Goal: Task Accomplishment & Management: Use online tool/utility

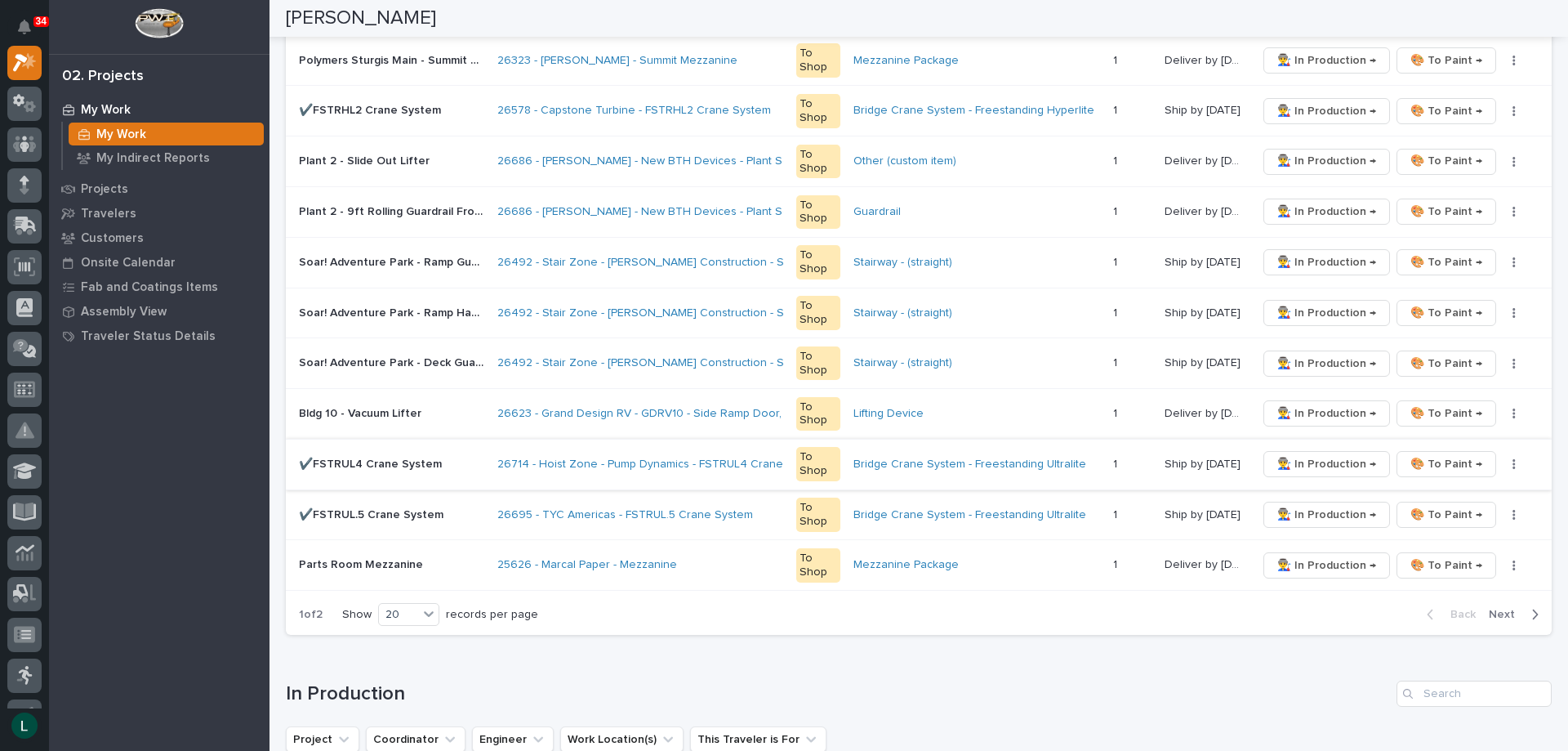
scroll to position [898, 0]
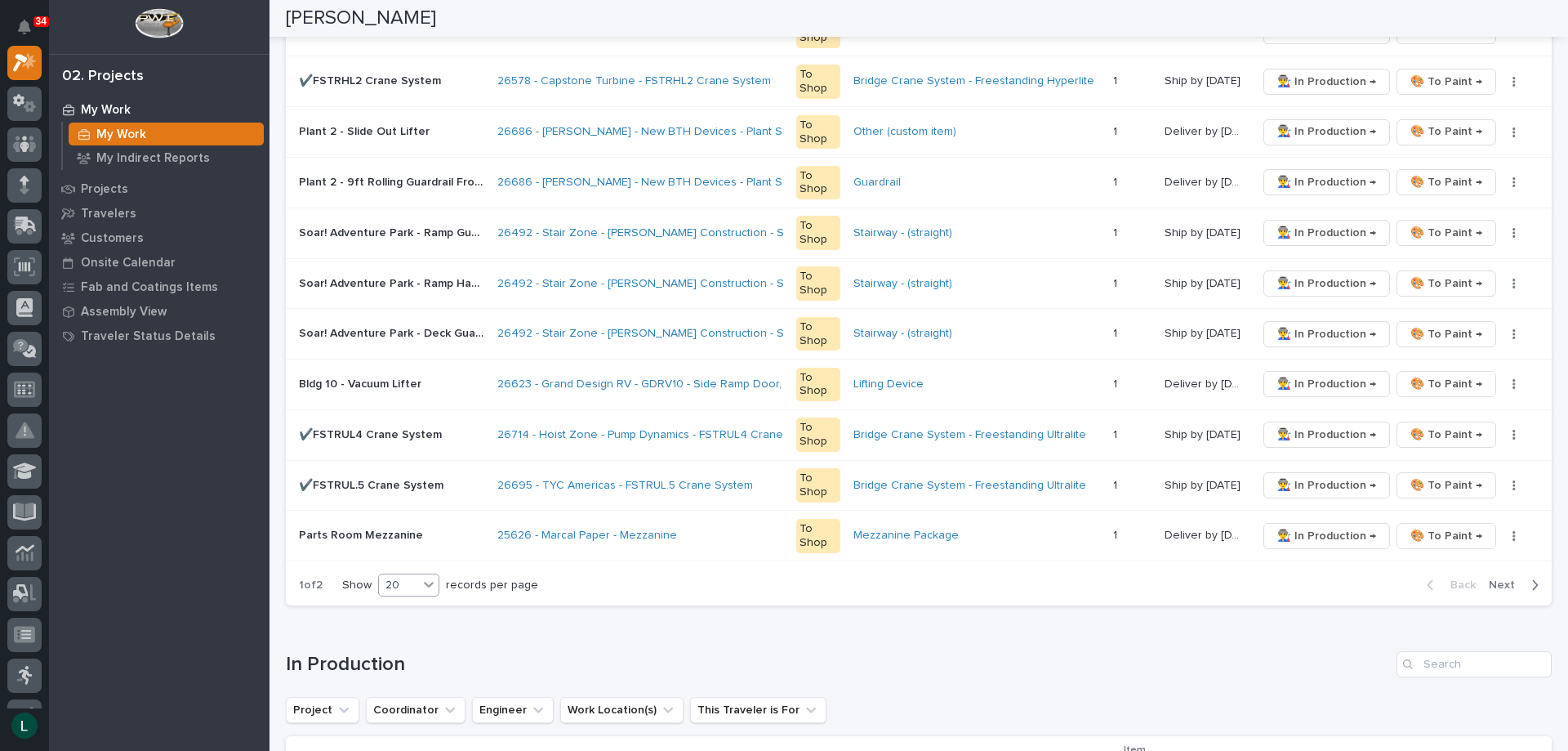
click at [407, 583] on div "20" at bounding box center [398, 585] width 39 height 17
drag, startPoint x: 414, startPoint y: 609, endPoint x: 399, endPoint y: 642, distance: 36.2
click at [399, 642] on div "30" at bounding box center [411, 646] width 60 height 20
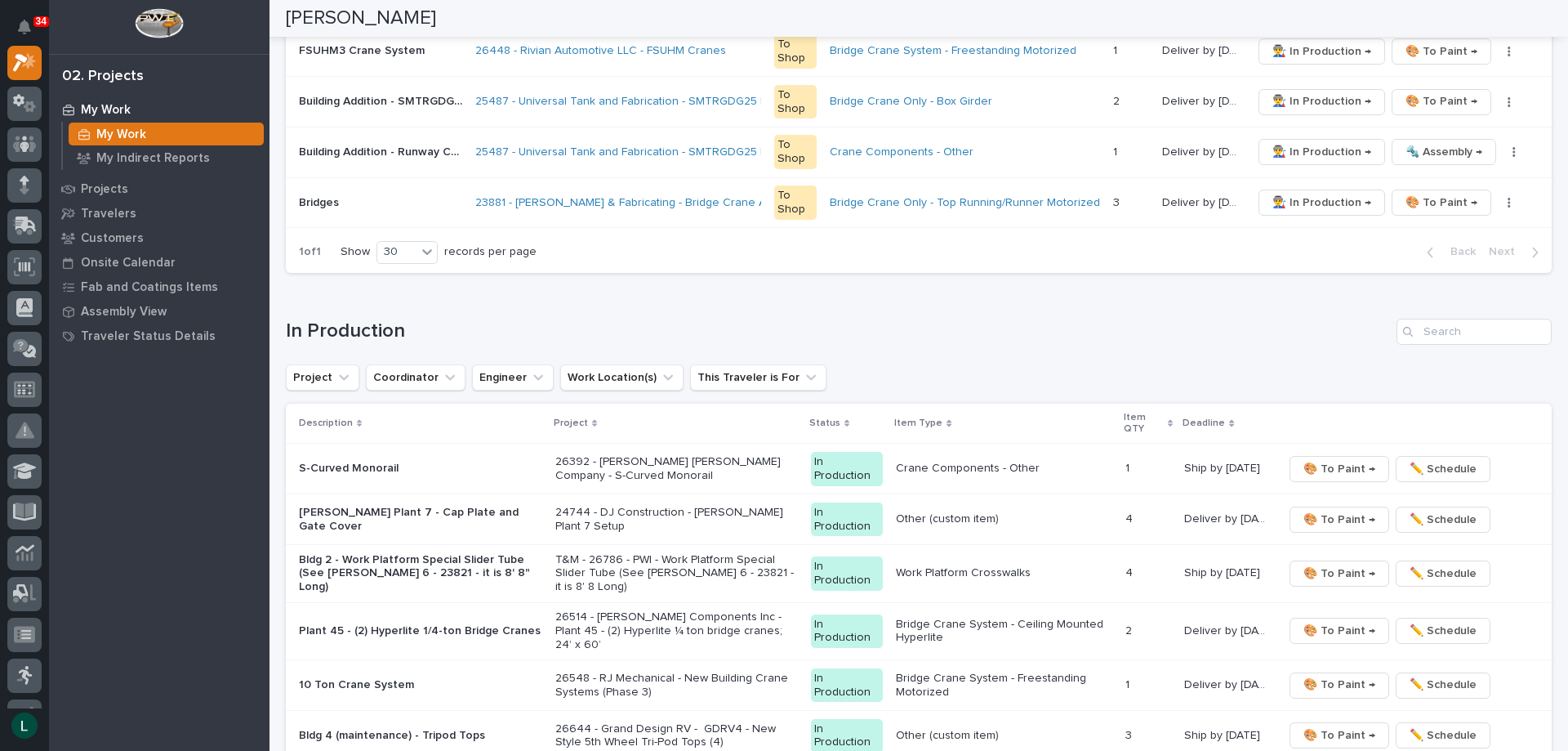
scroll to position [1716, 0]
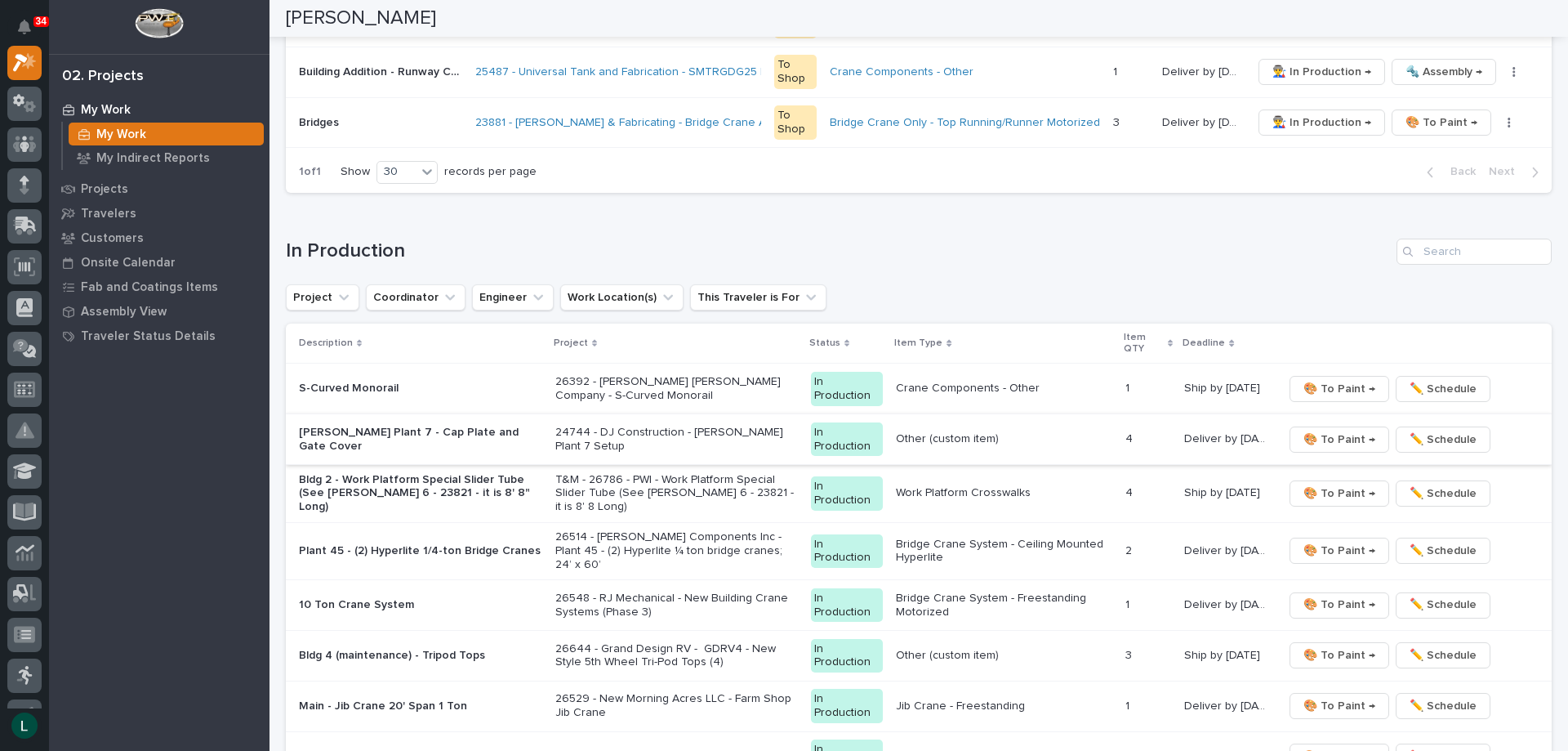
click at [1334, 435] on span "🎨 To Paint →" at bounding box center [1339, 440] width 71 height 20
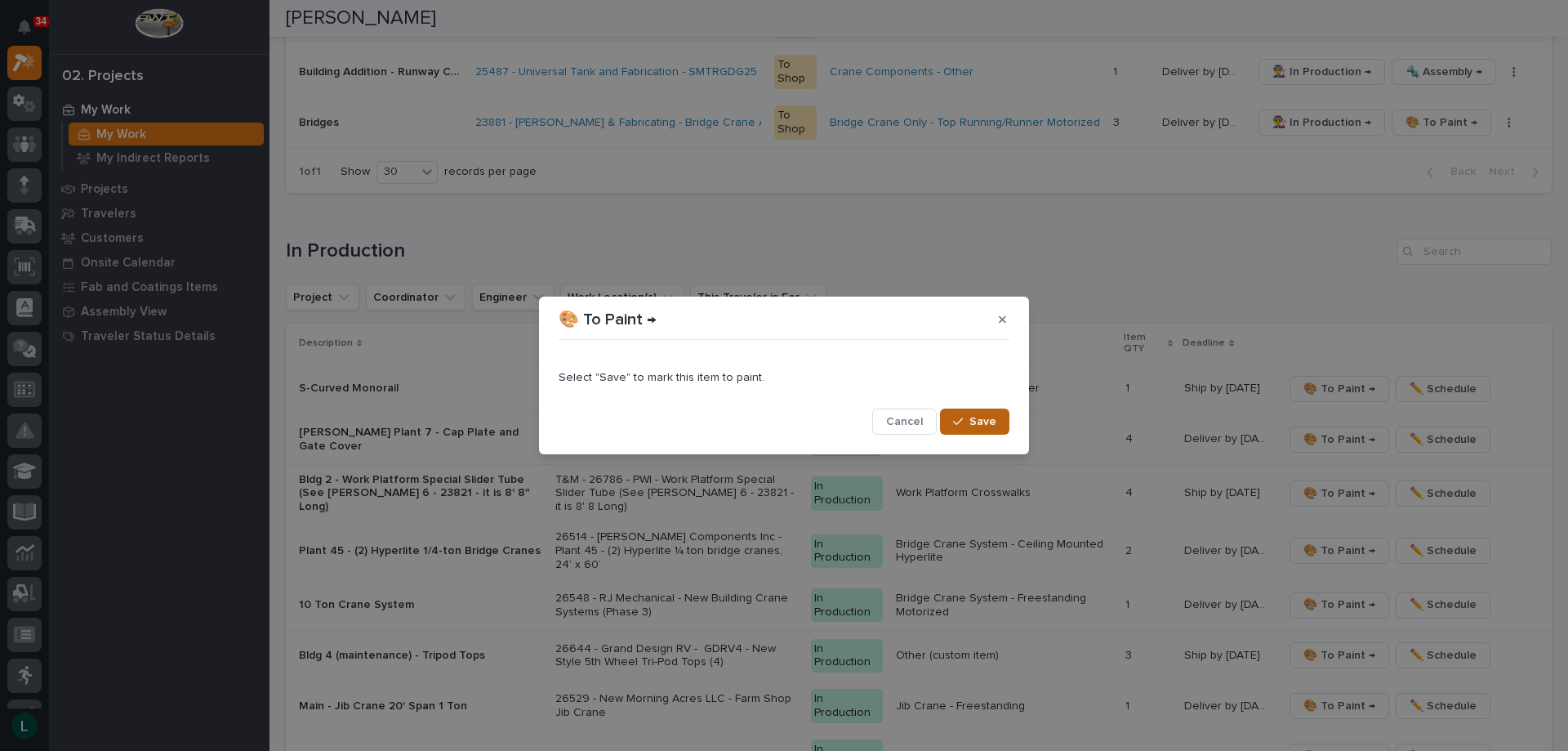
click at [984, 421] on span "Save" at bounding box center [983, 422] width 27 height 15
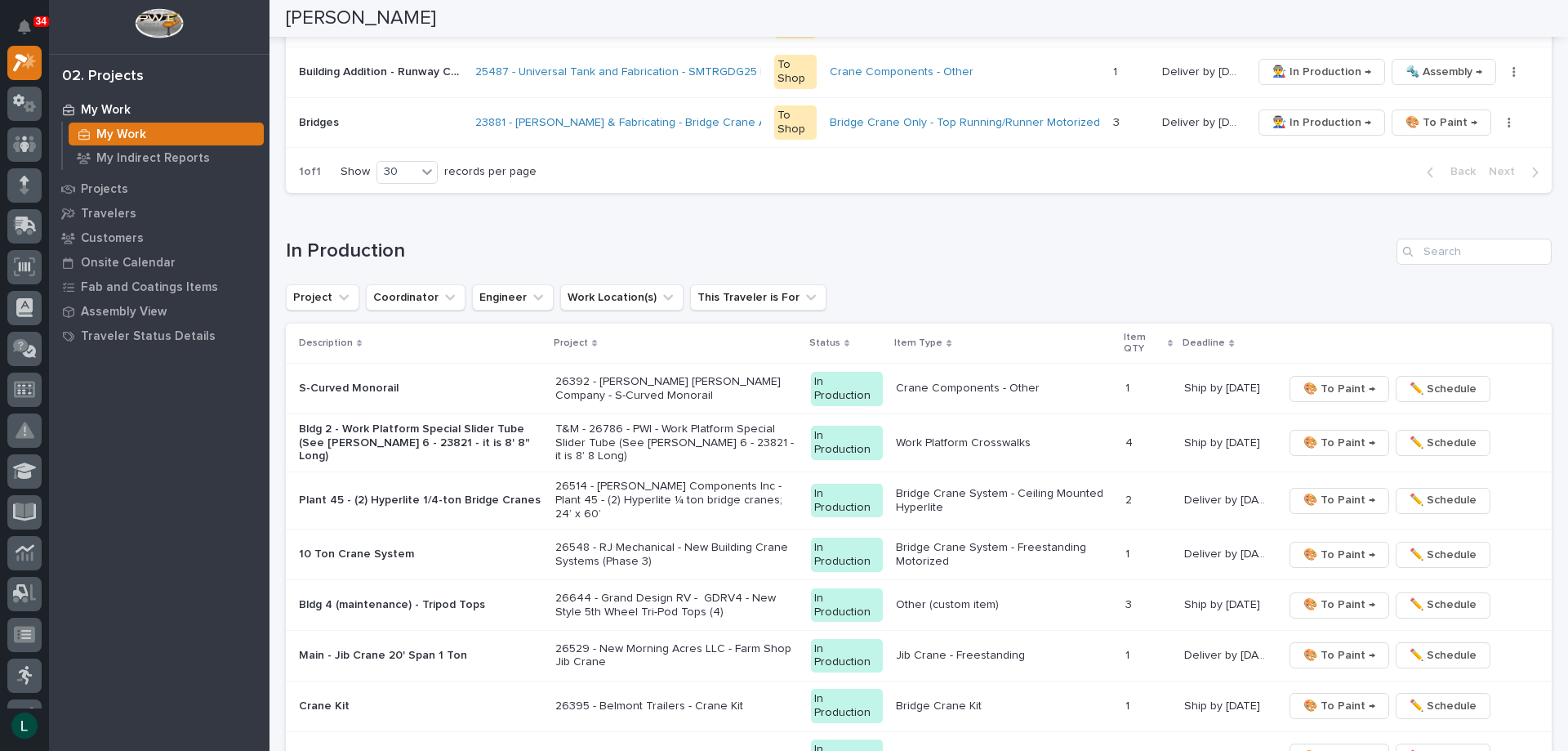
scroll to position [1690, 0]
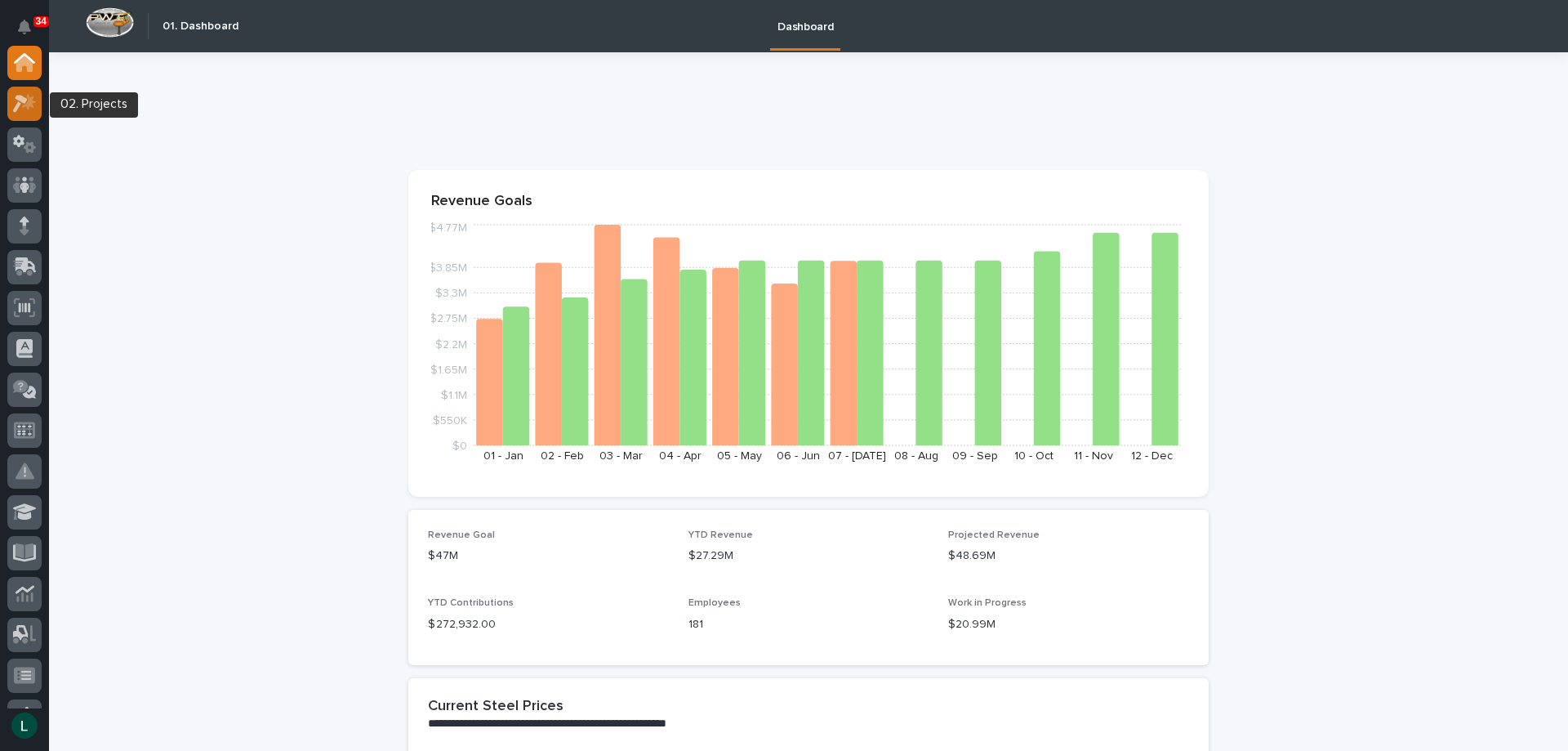
click at [21, 96] on icon at bounding box center [21, 104] width 15 height 18
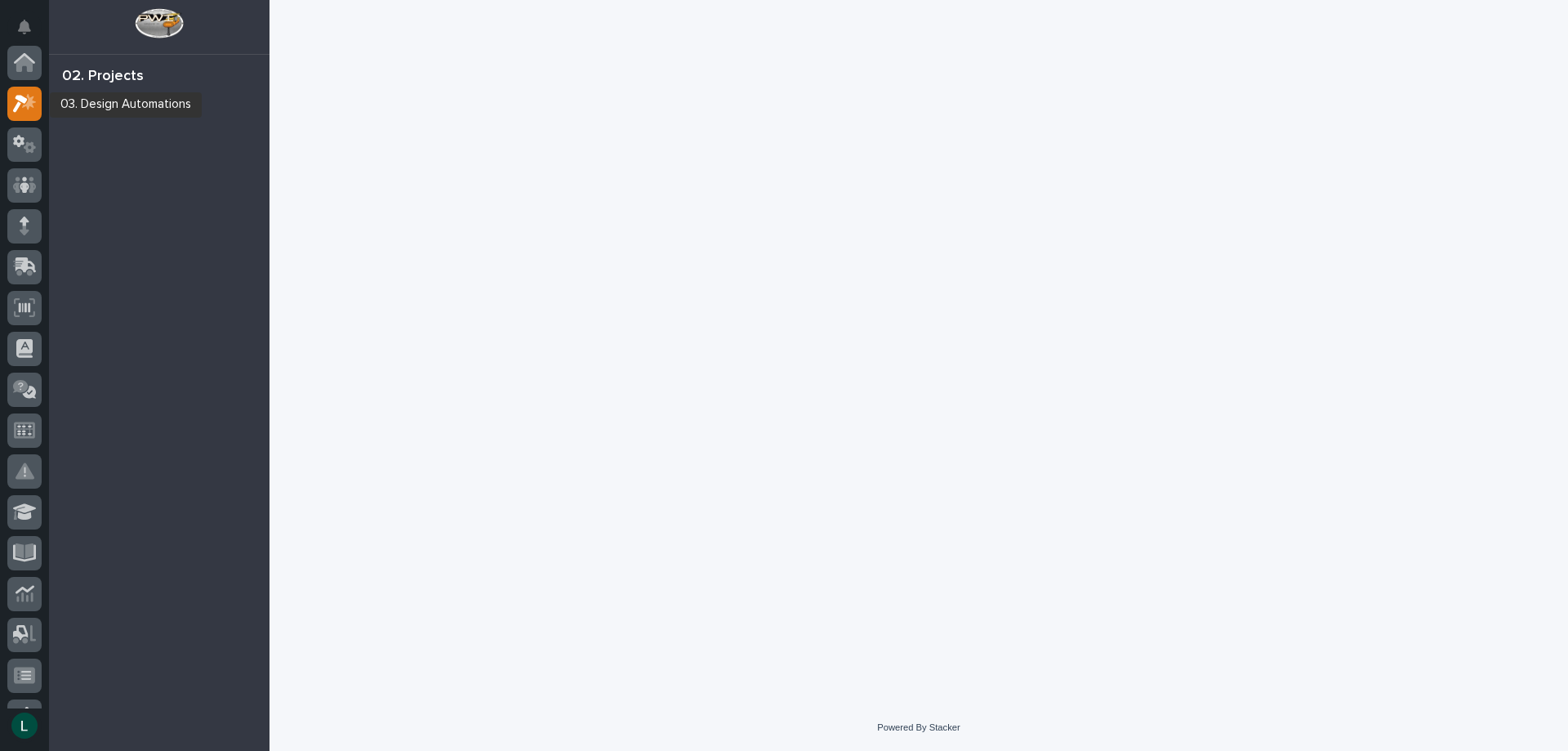
scroll to position [41, 0]
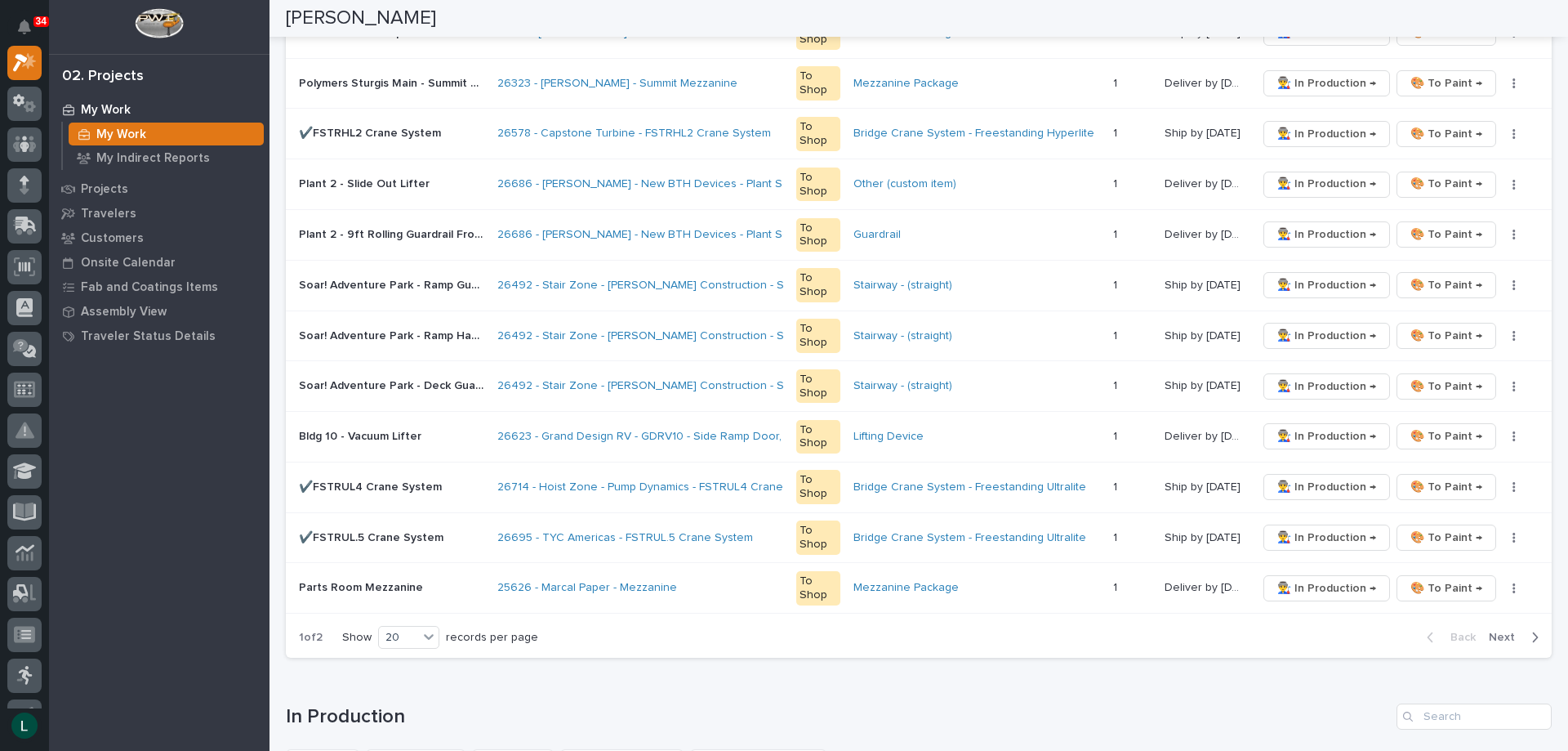
scroll to position [898, 0]
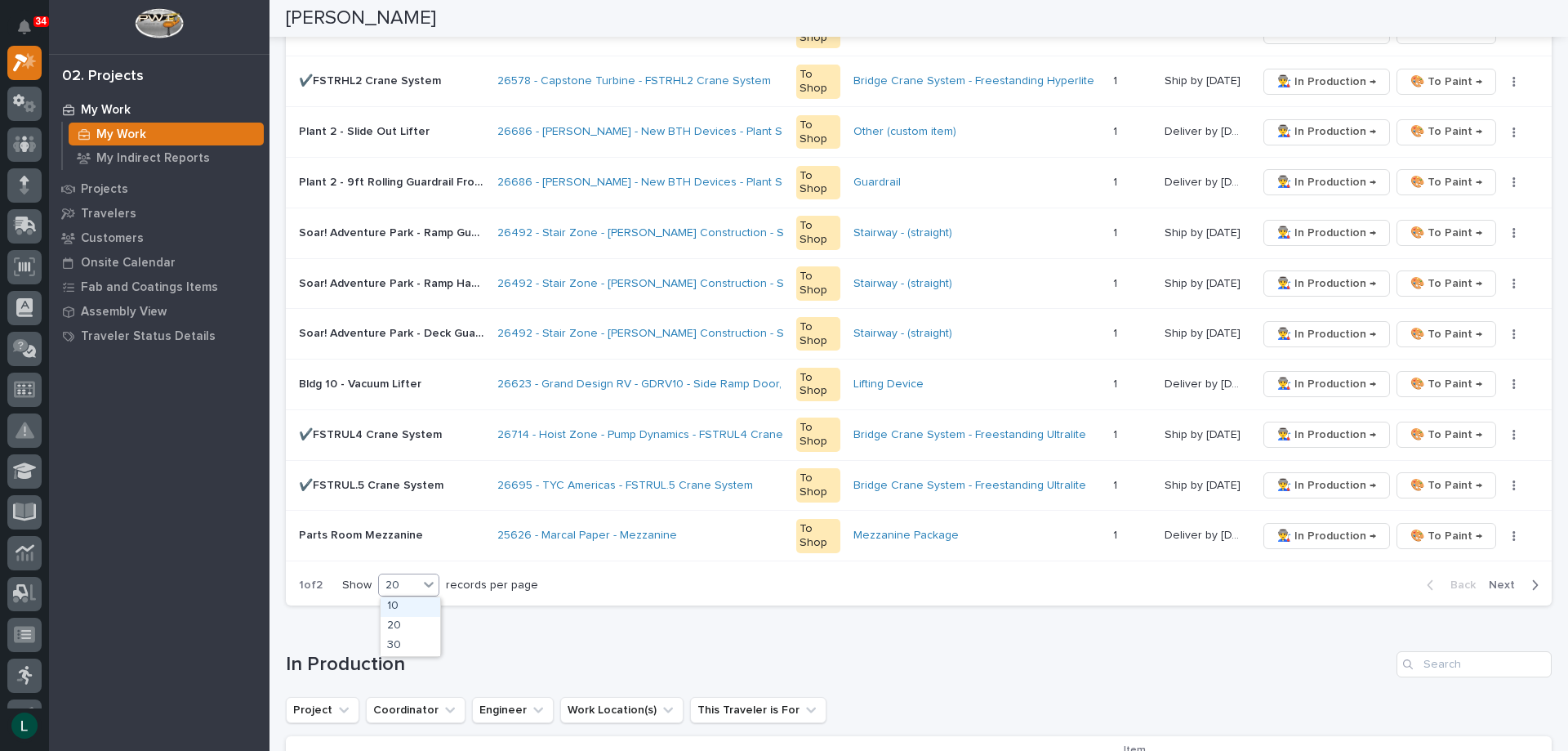
click at [405, 582] on div "20" at bounding box center [398, 585] width 39 height 17
click at [398, 643] on div "30" at bounding box center [411, 646] width 60 height 20
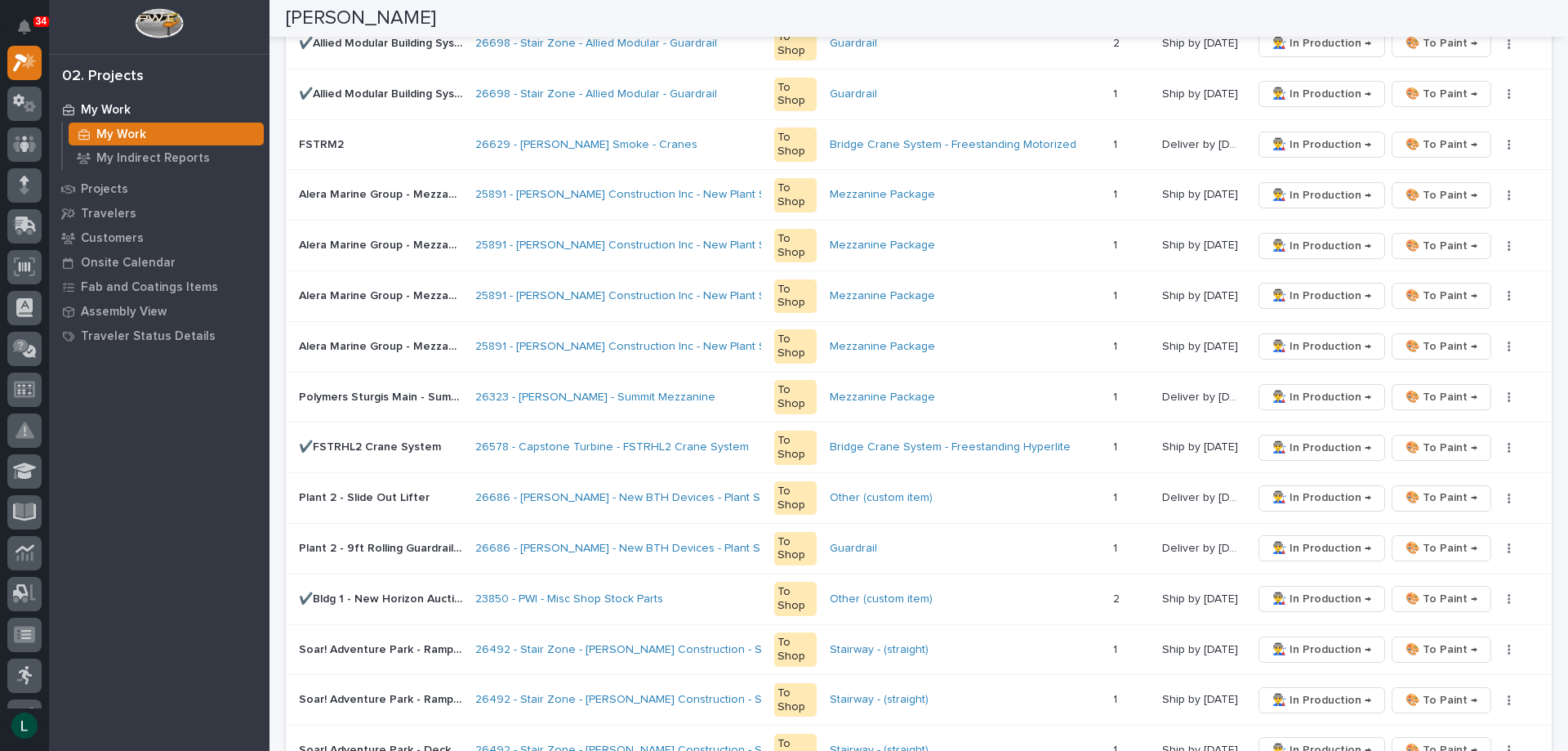
scroll to position [189, 0]
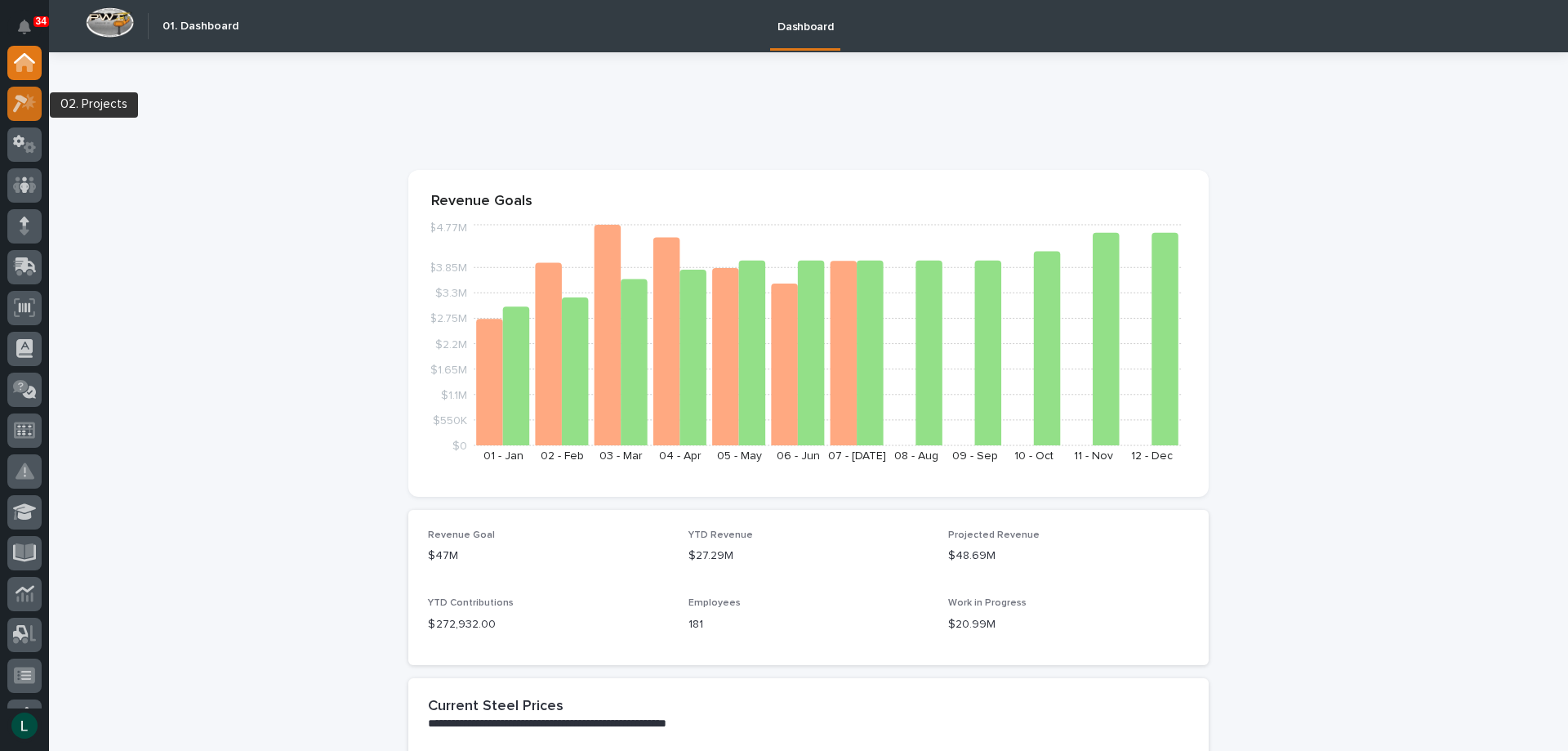
click at [30, 105] on icon at bounding box center [29, 101] width 14 height 17
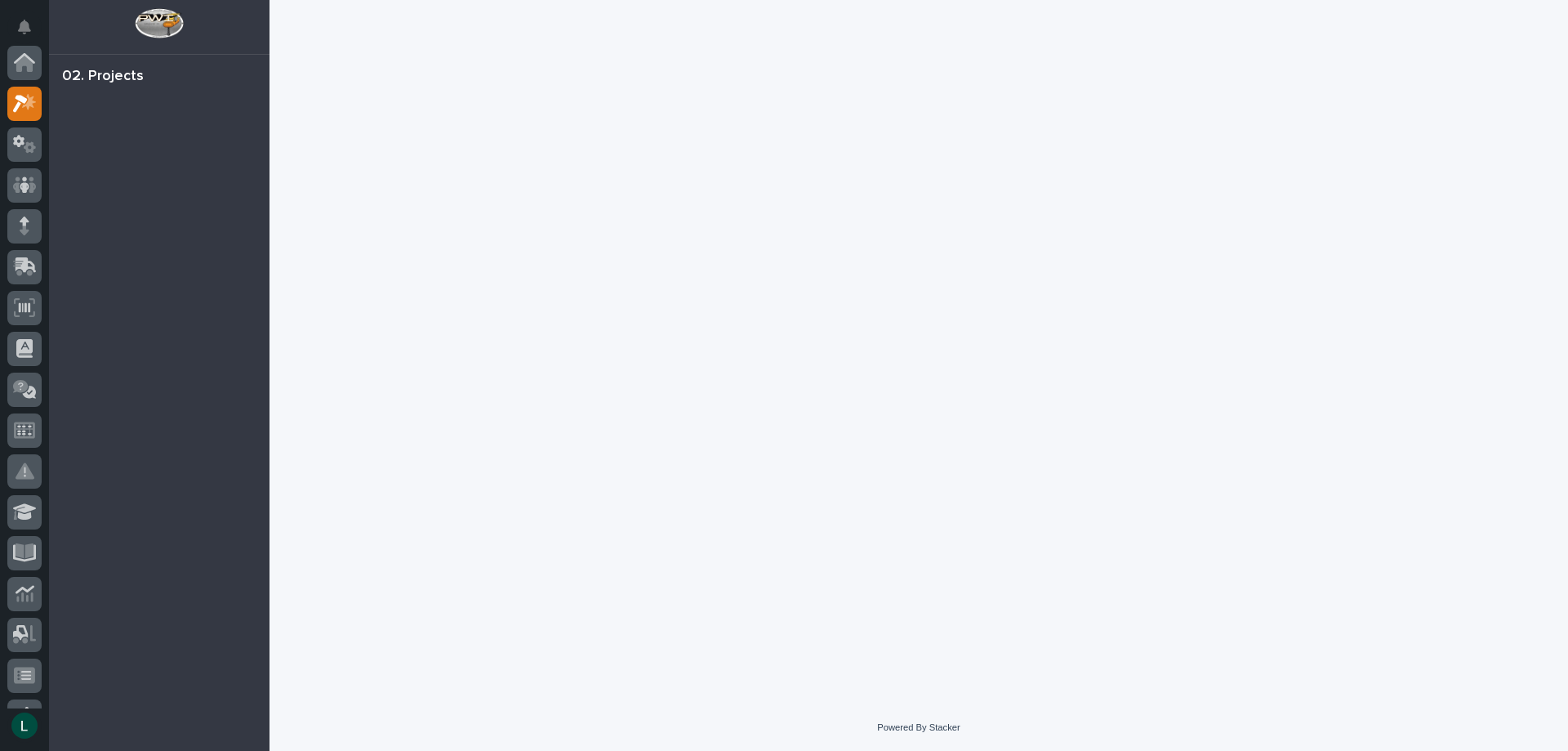
scroll to position [41, 0]
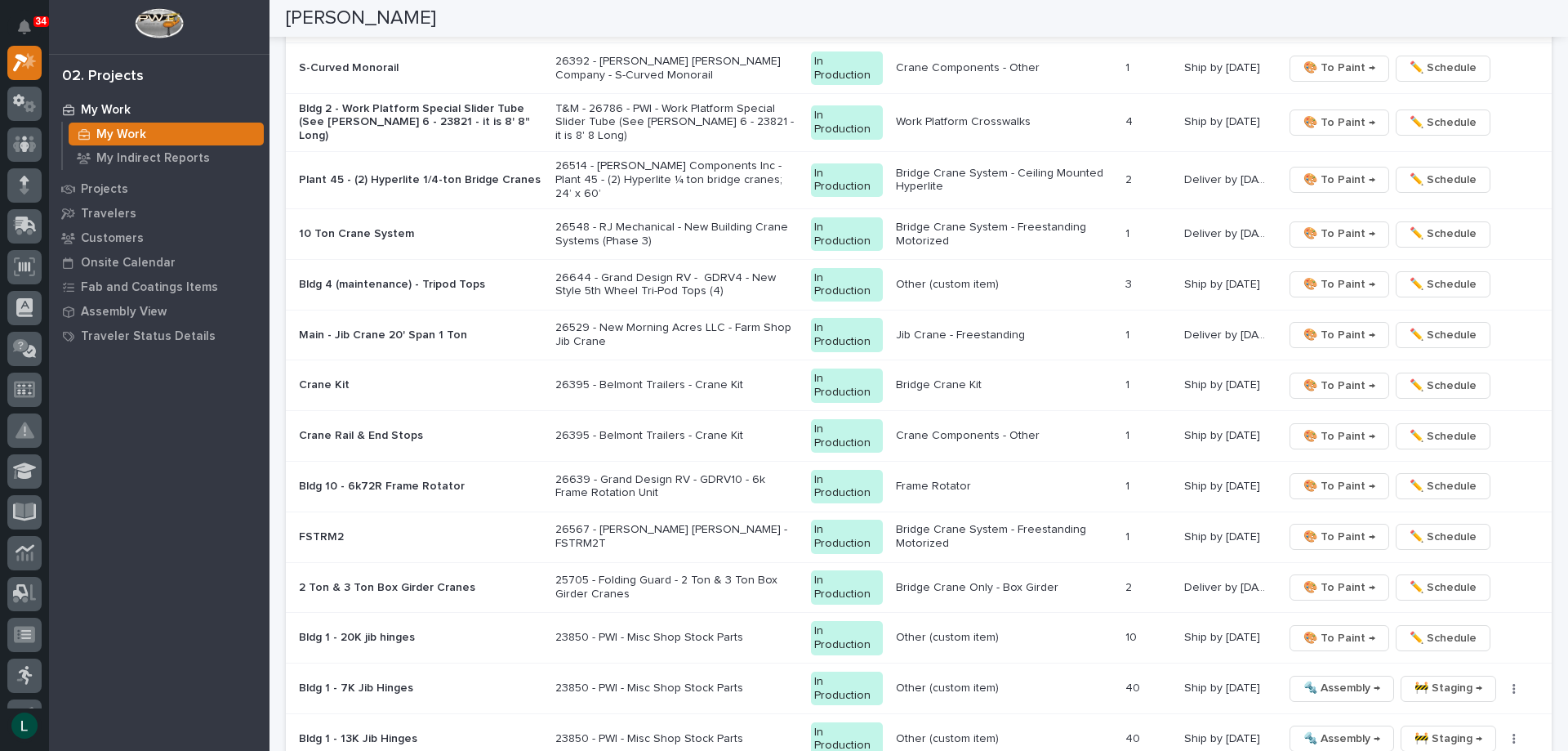
scroll to position [1633, 0]
click at [1344, 375] on span "🎨 To Paint →" at bounding box center [1339, 384] width 71 height 20
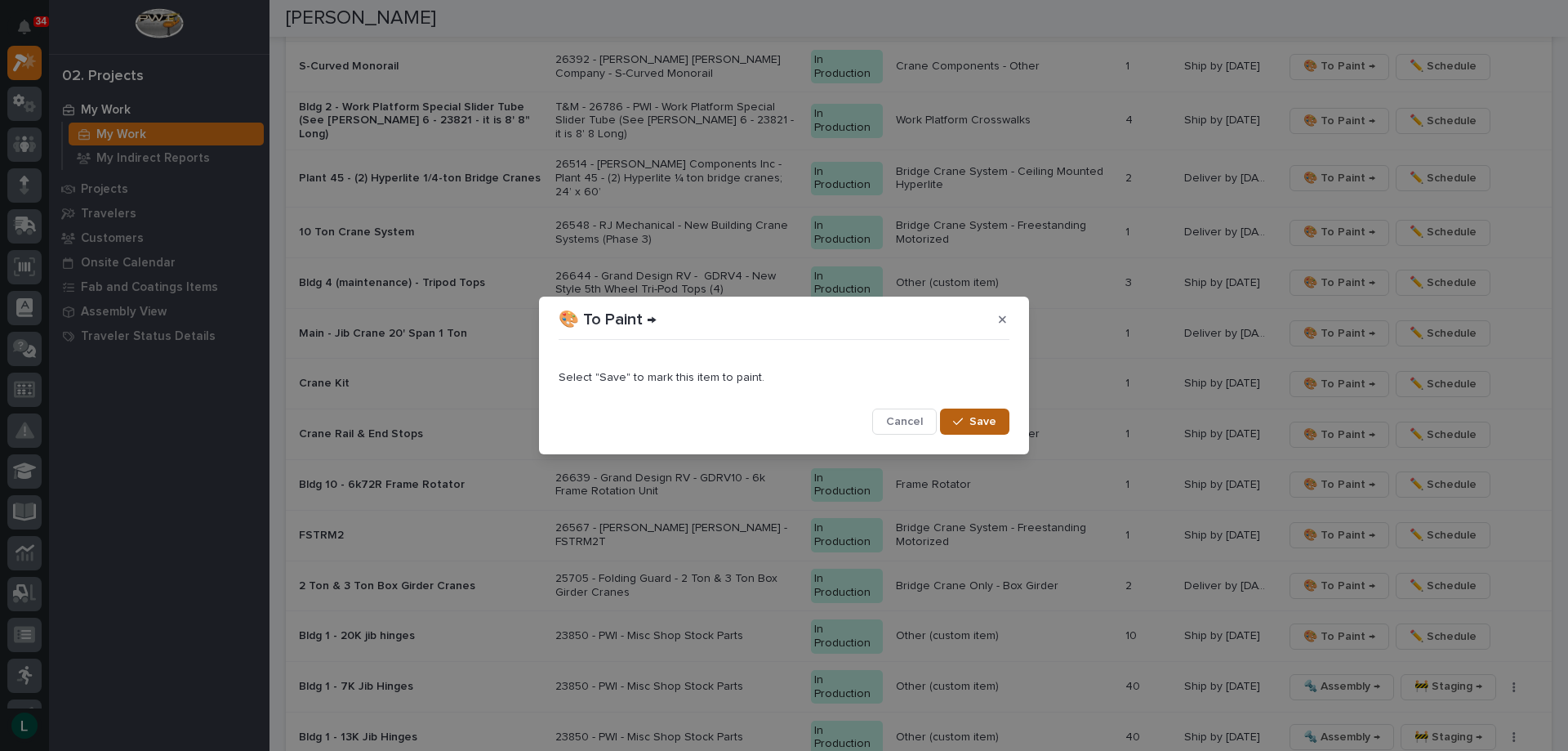
click at [984, 416] on span "Save" at bounding box center [983, 422] width 27 height 15
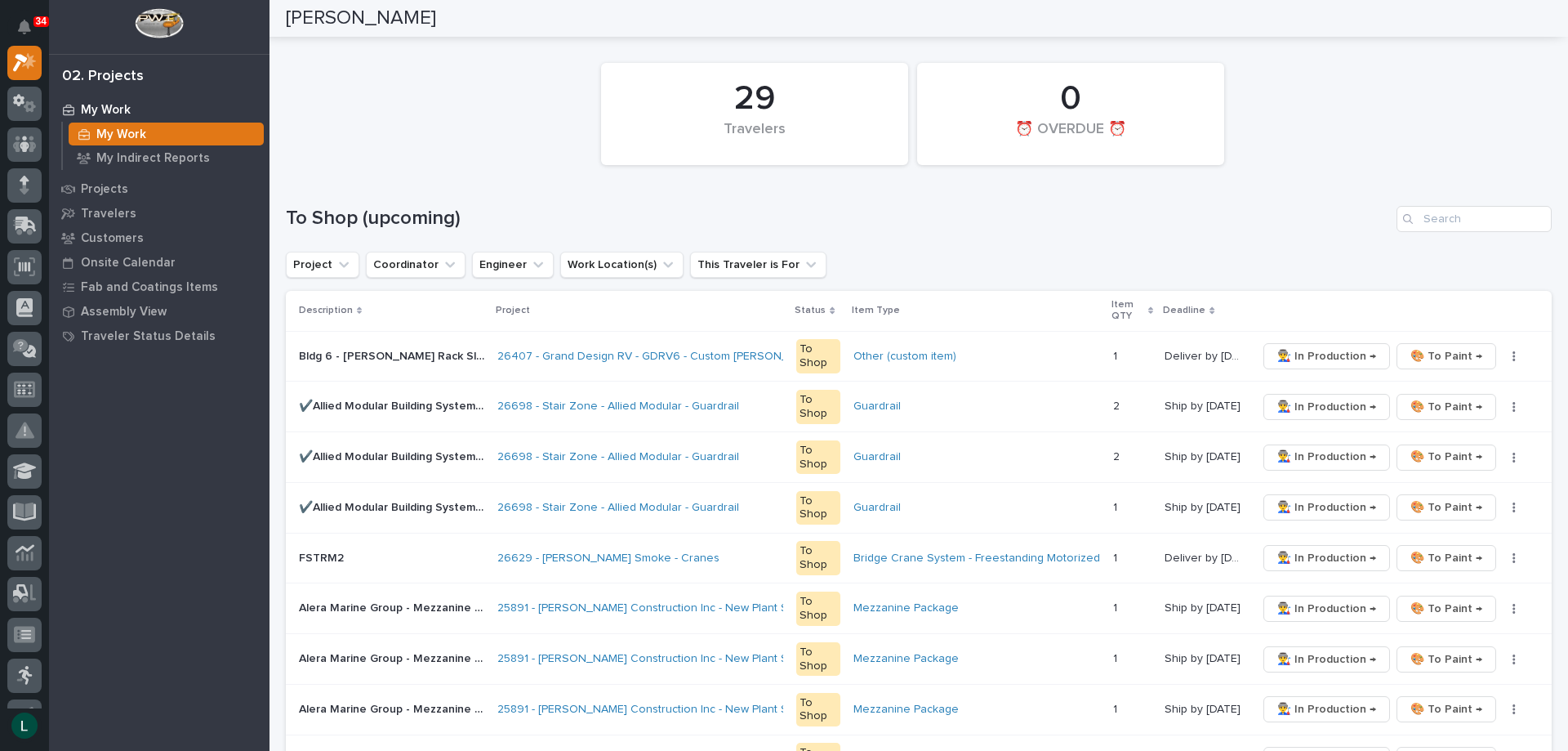
scroll to position [57, 0]
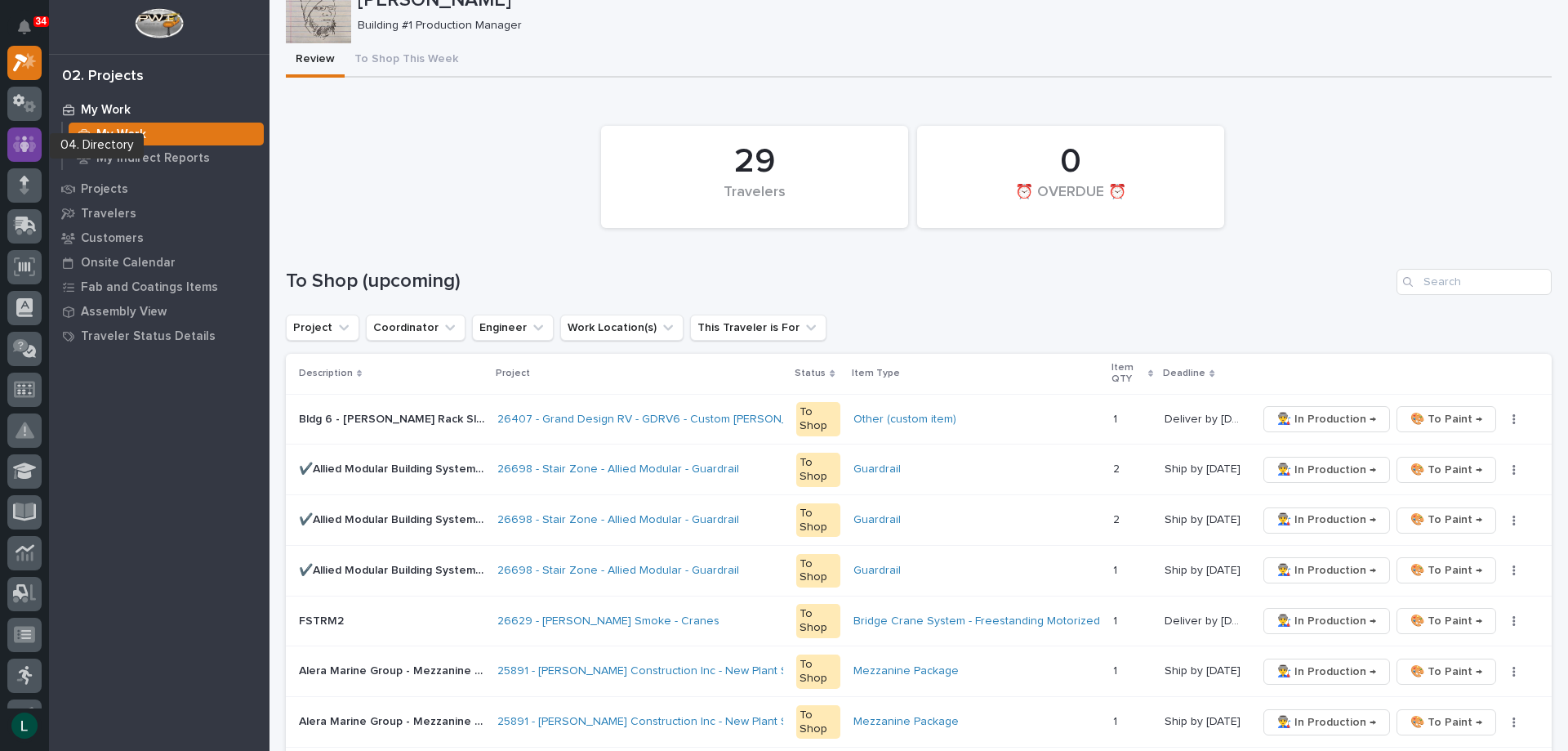
click at [22, 144] on icon at bounding box center [25, 144] width 10 height 17
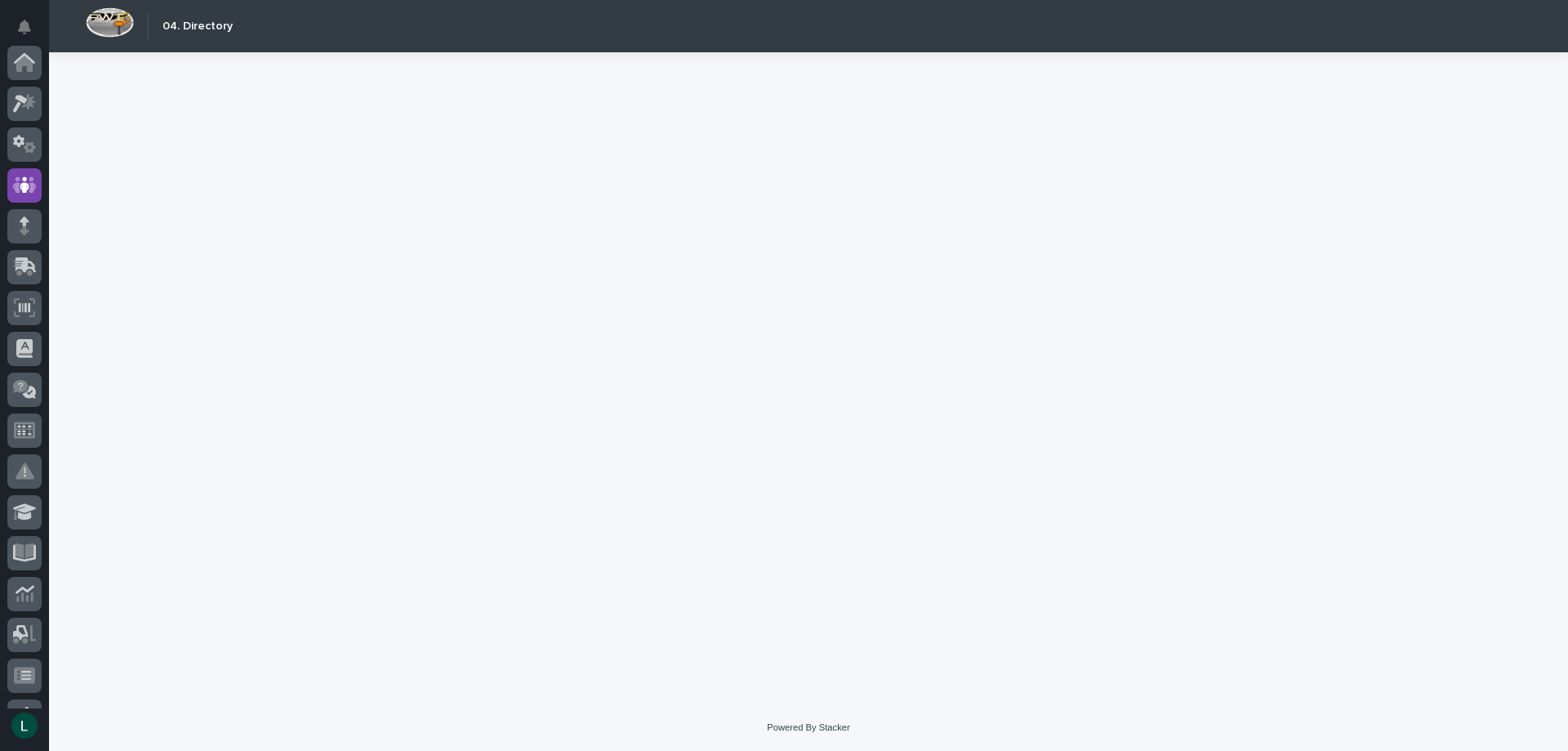
scroll to position [122, 0]
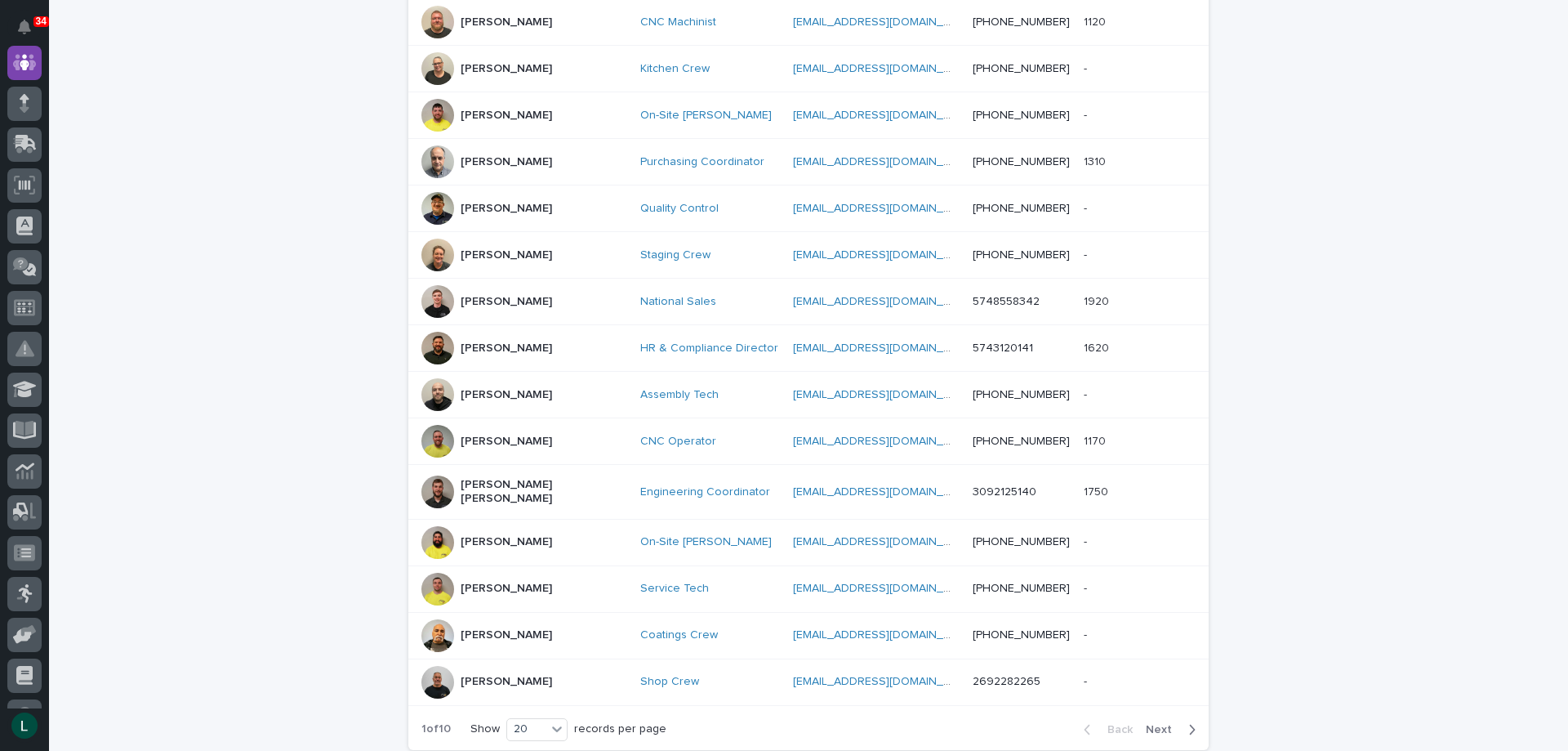
scroll to position [744, 0]
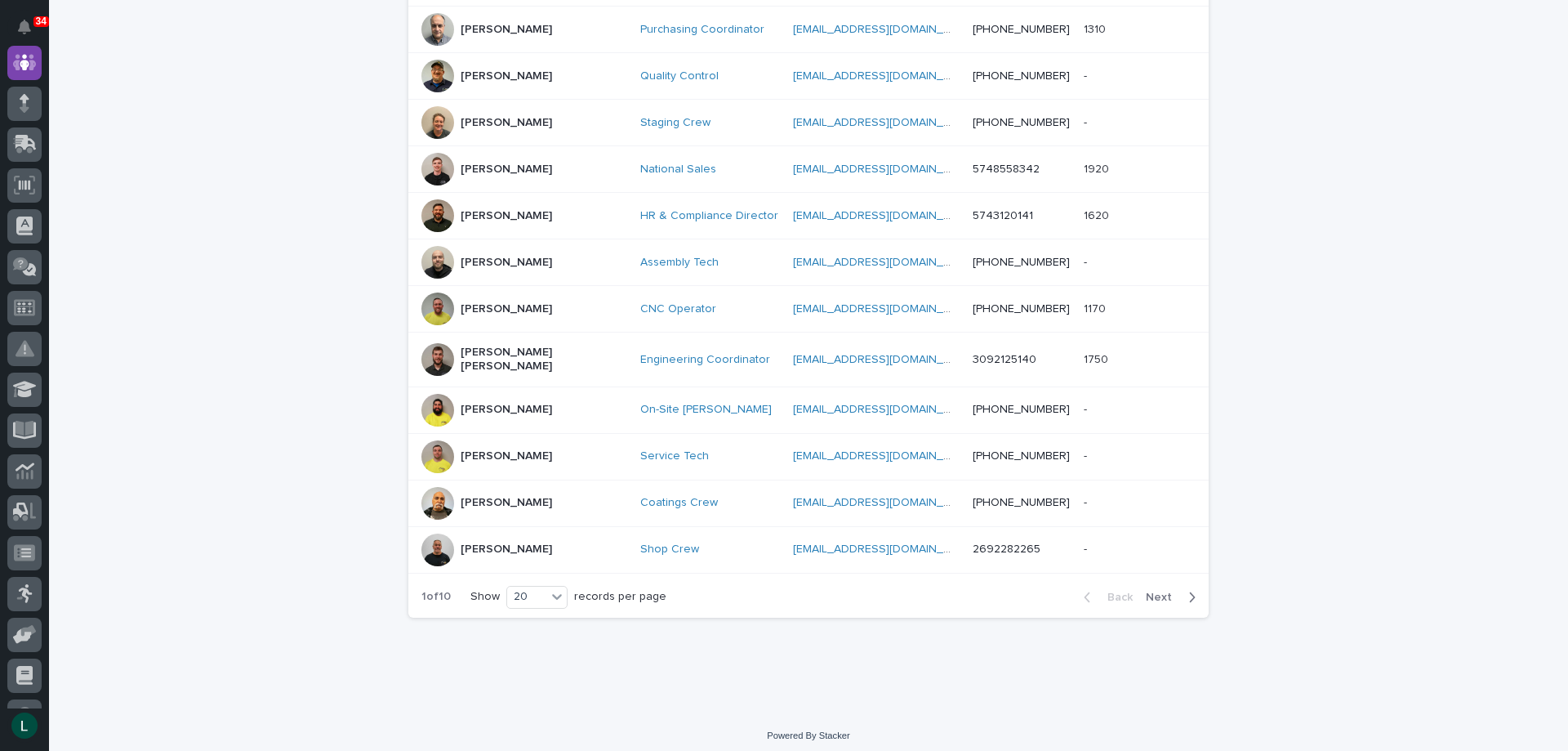
click at [1190, 592] on icon "button" at bounding box center [1192, 597] width 6 height 10
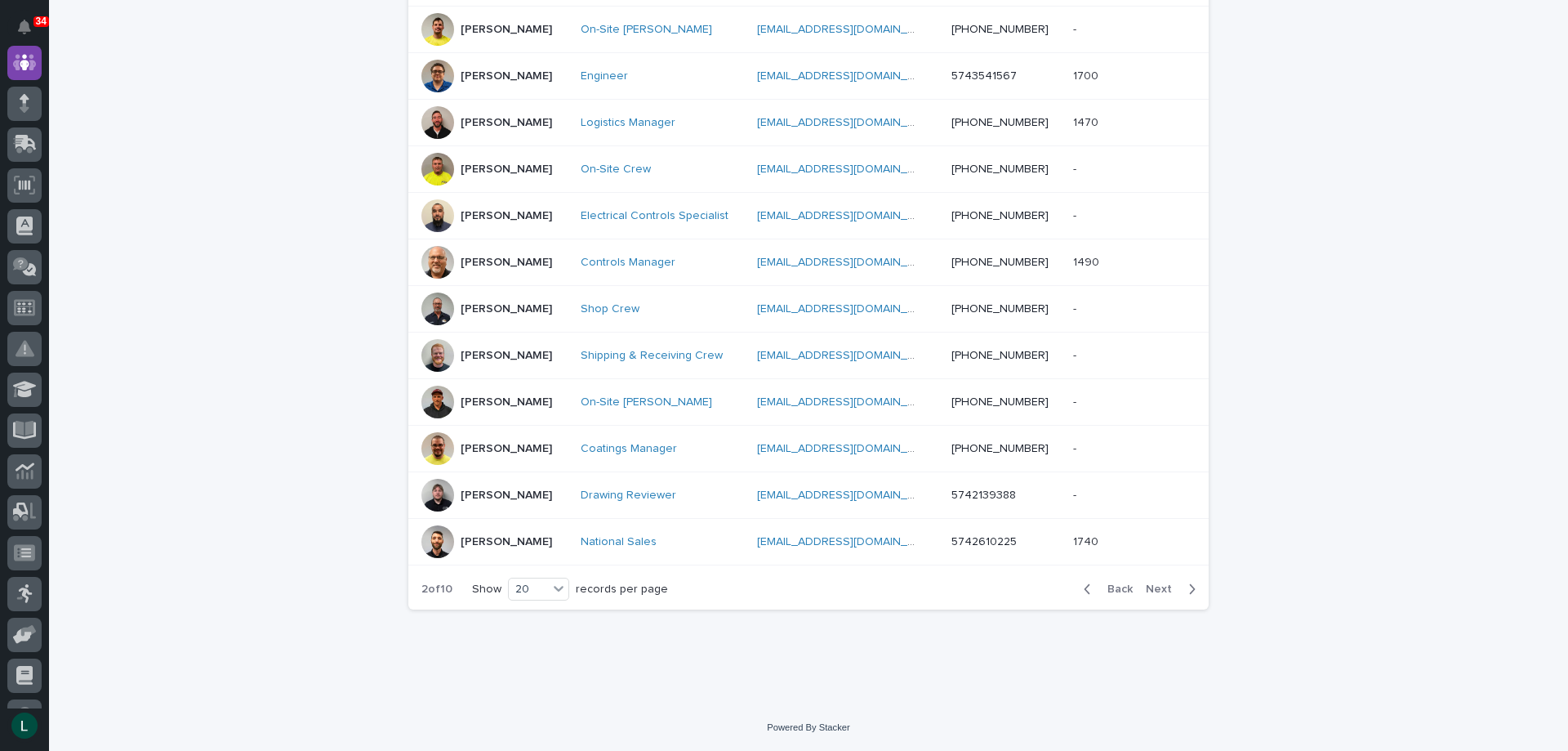
click at [1190, 588] on icon "button" at bounding box center [1192, 589] width 6 height 10
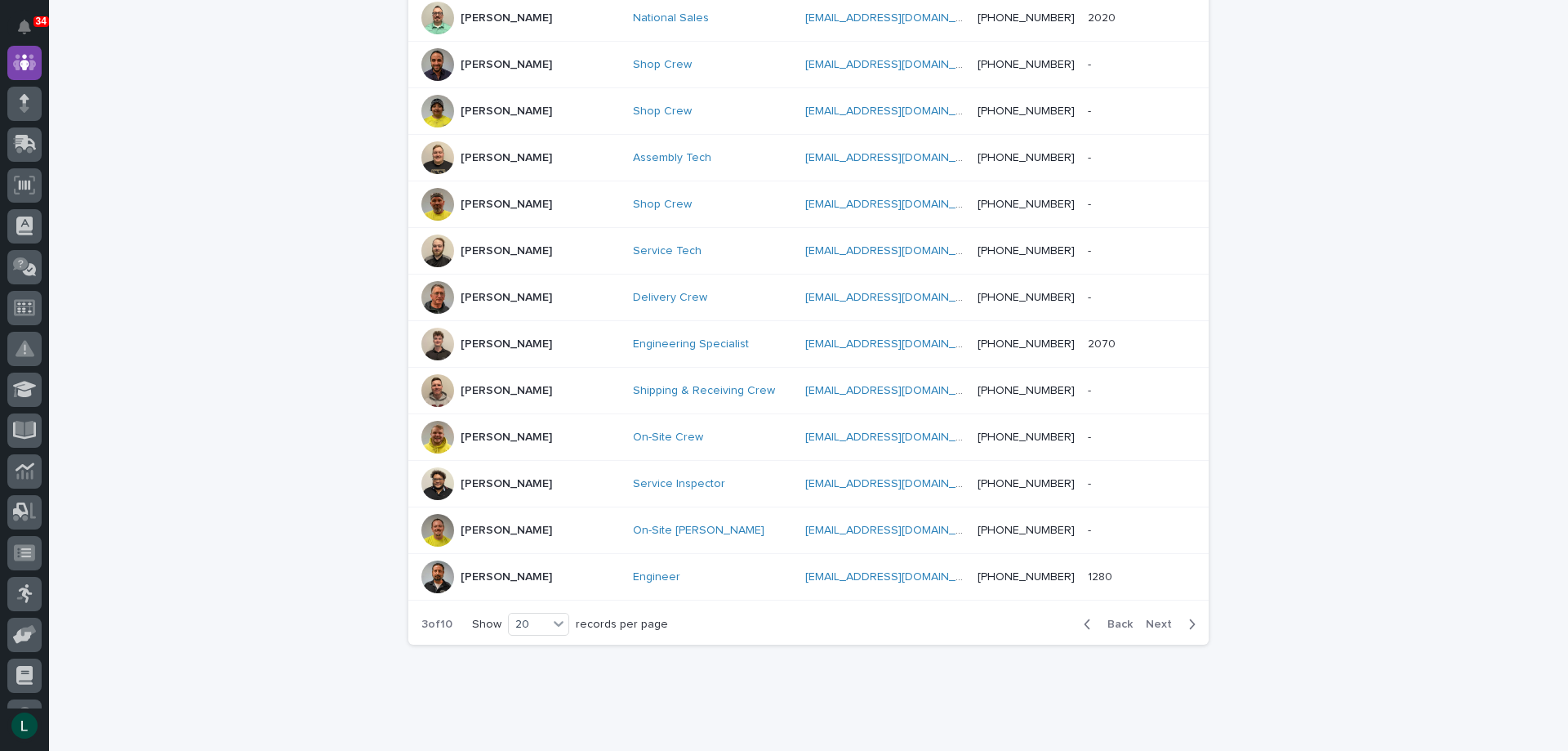
click at [1187, 604] on div "Back Next" at bounding box center [1140, 624] width 138 height 41
click at [1188, 617] on icon "button" at bounding box center [1191, 625] width 7 height 15
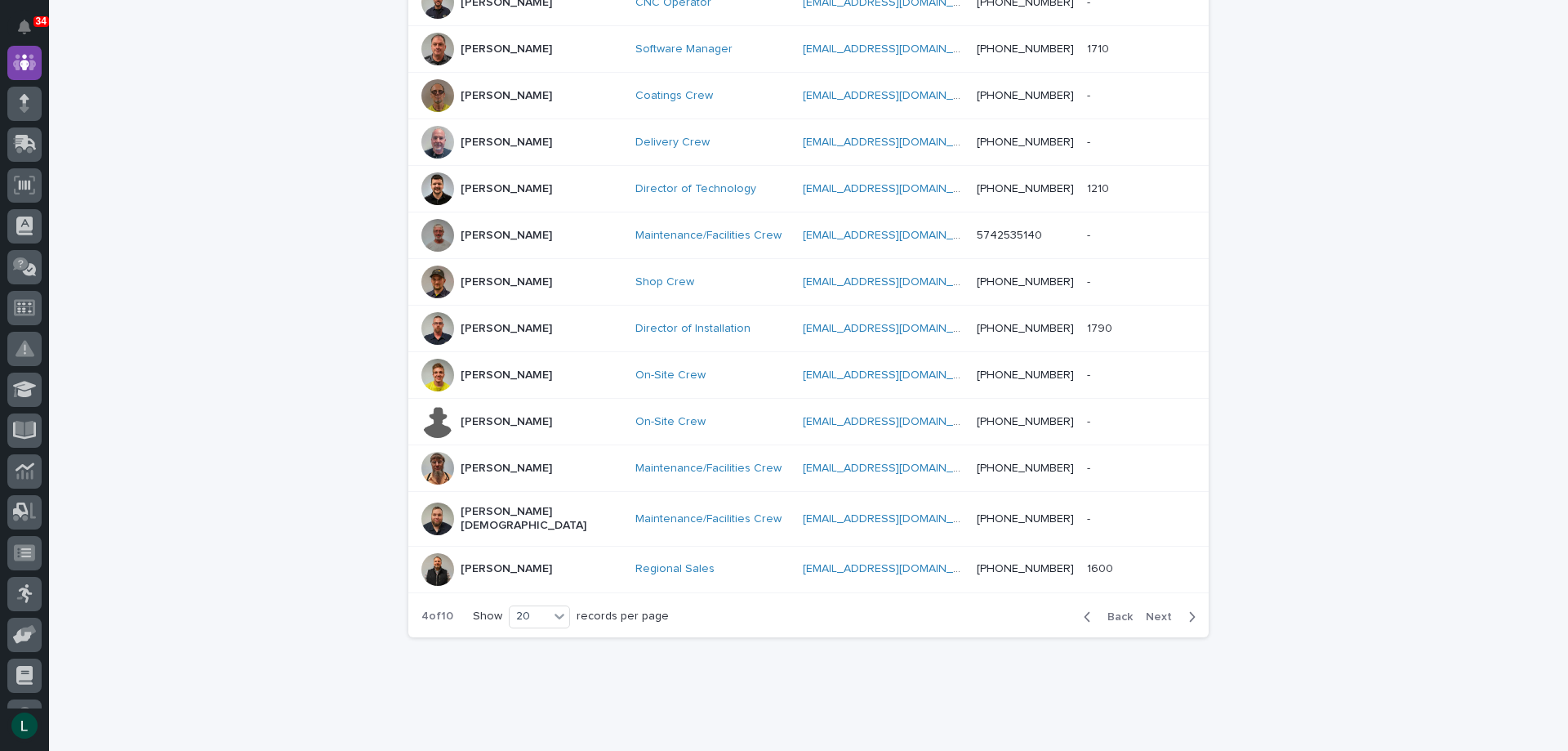
click at [1191, 610] on button "Next" at bounding box center [1173, 617] width 69 height 15
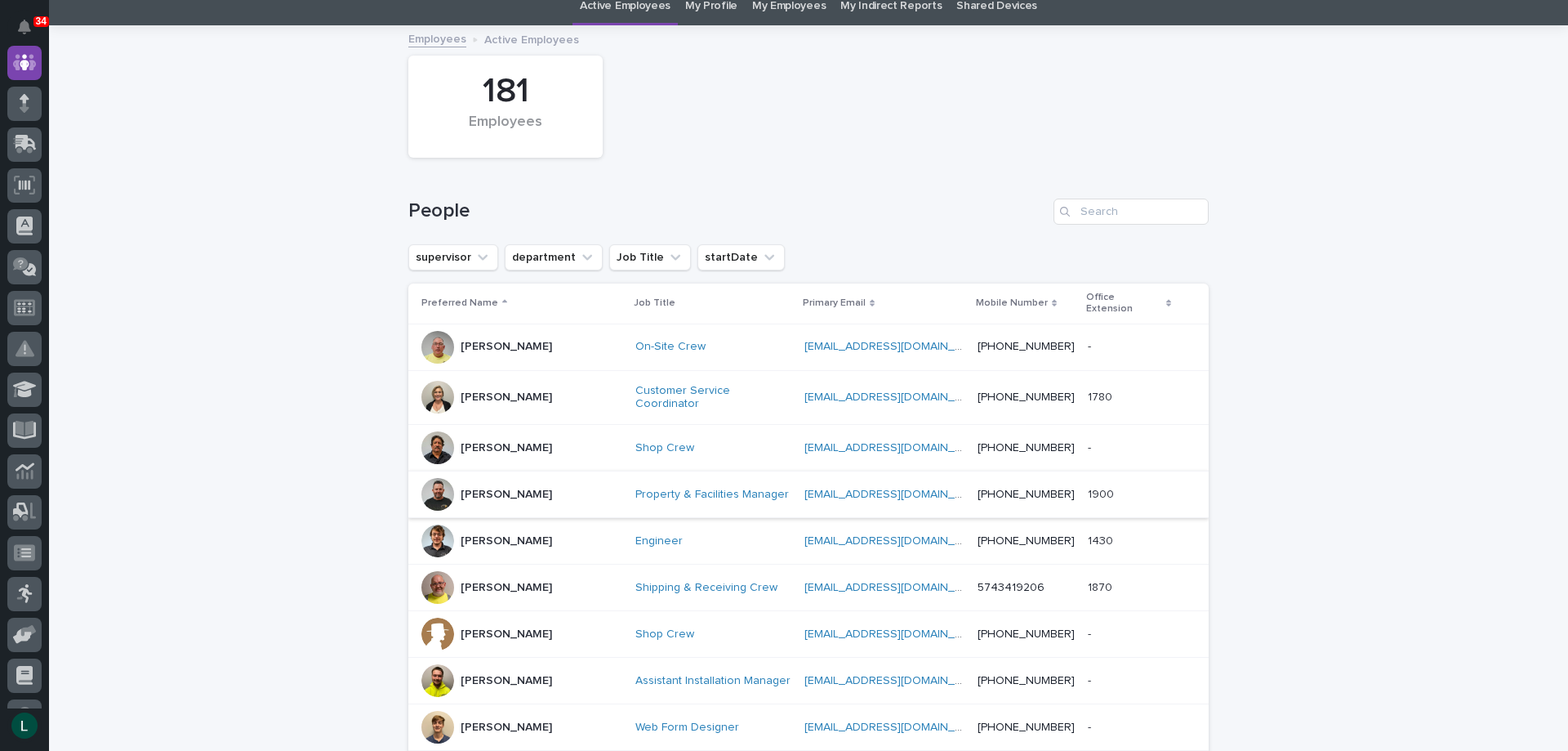
scroll to position [8, 0]
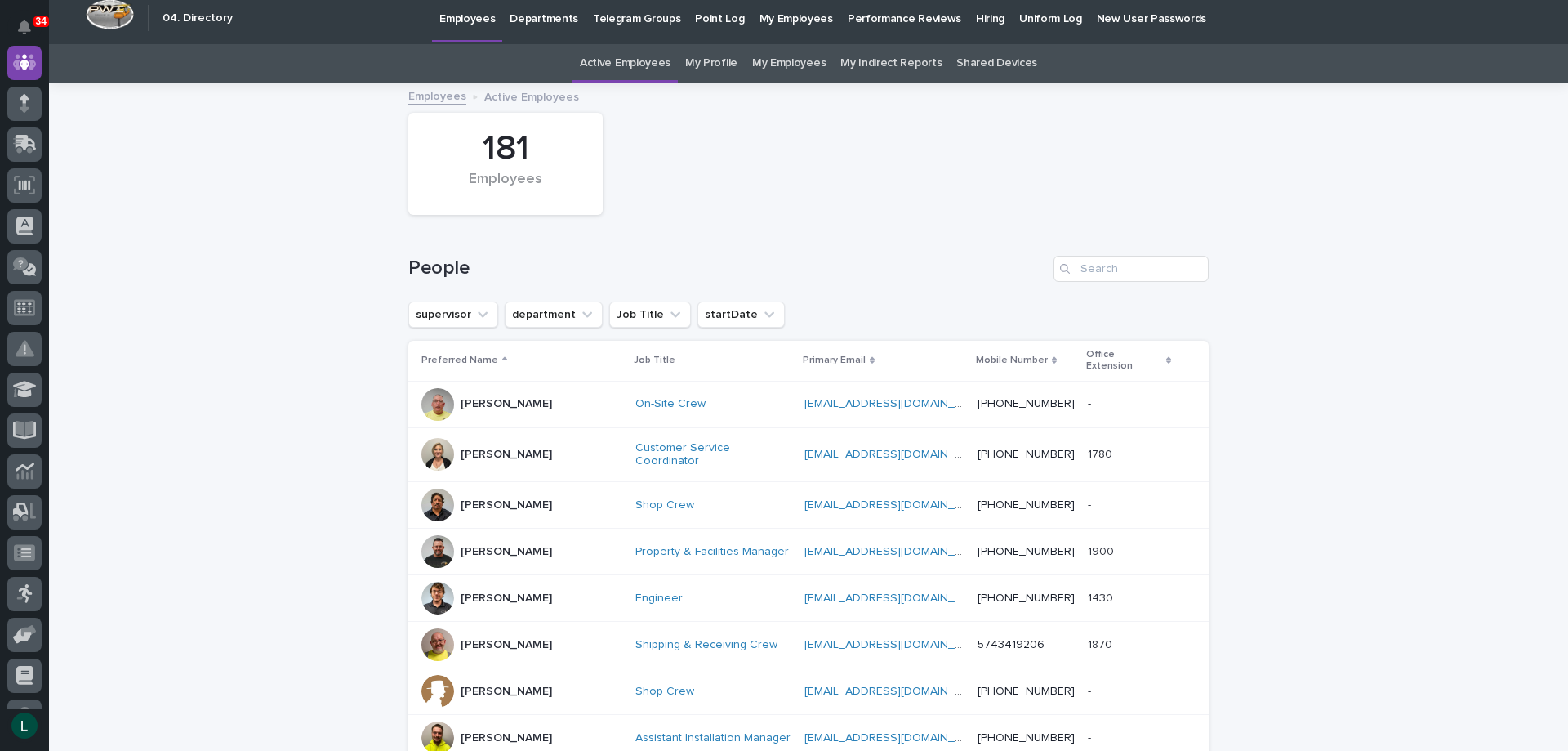
click at [487, 447] on p "Jodie Malstaff" at bounding box center [506, 454] width 91 height 14
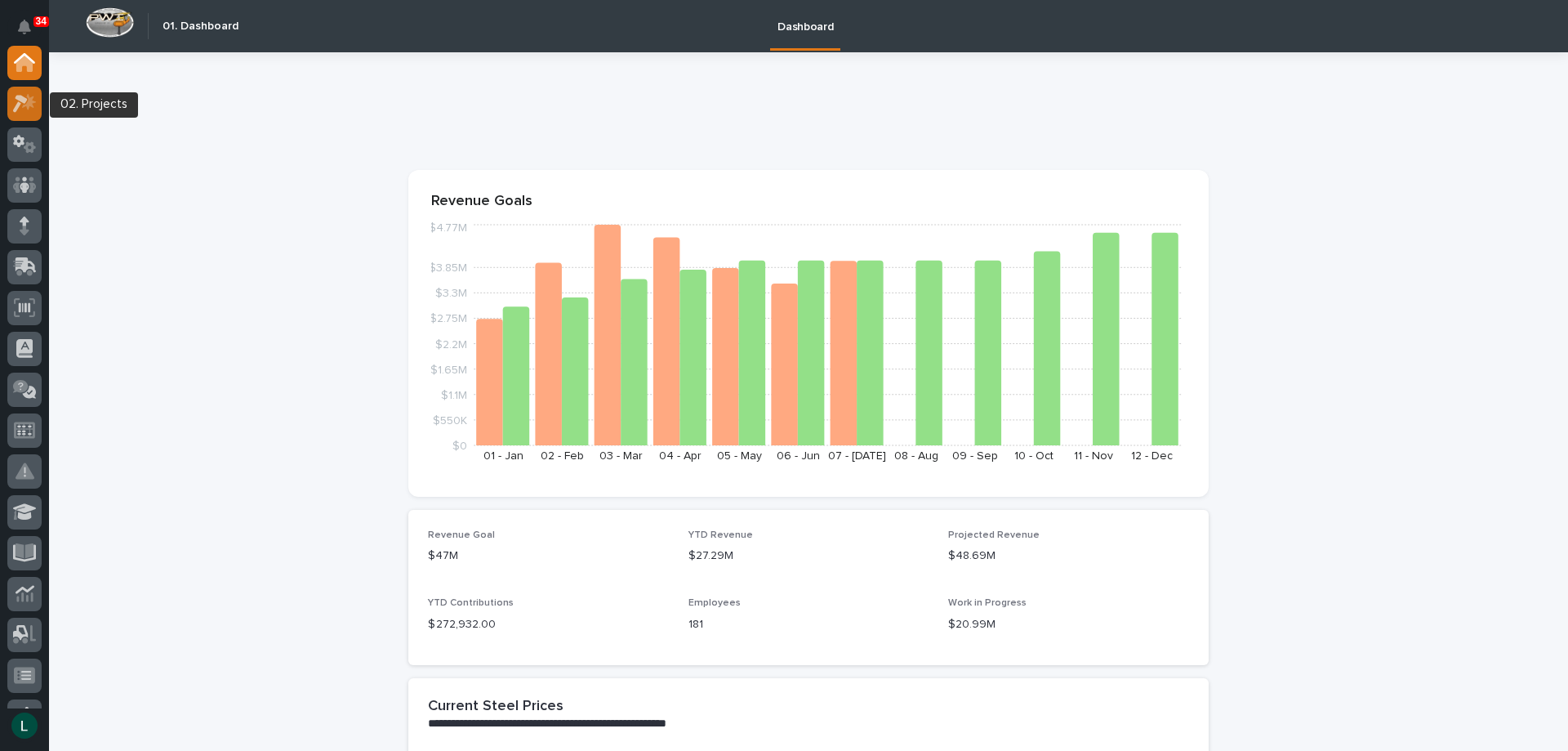
click at [35, 106] on icon at bounding box center [25, 103] width 23 height 19
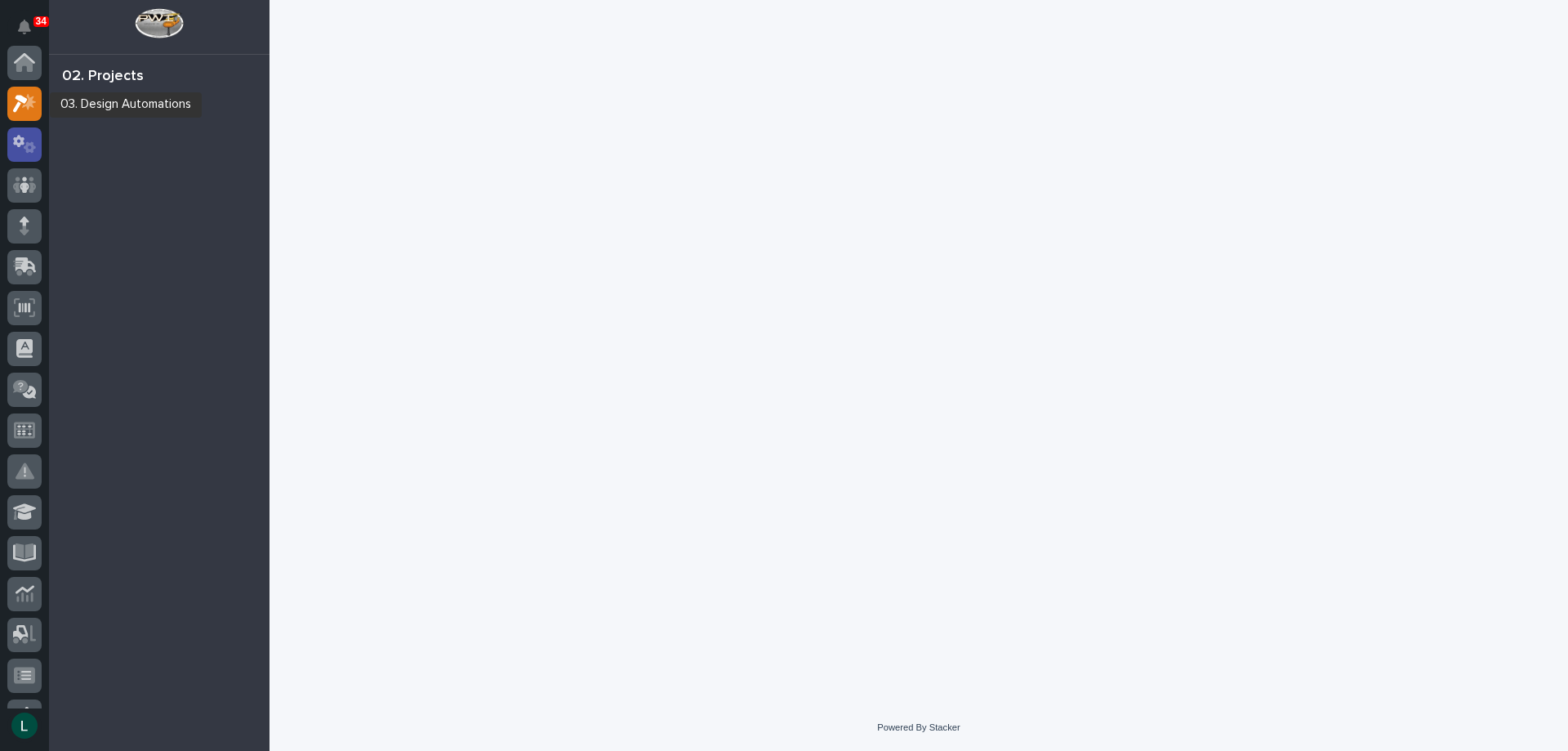
scroll to position [41, 0]
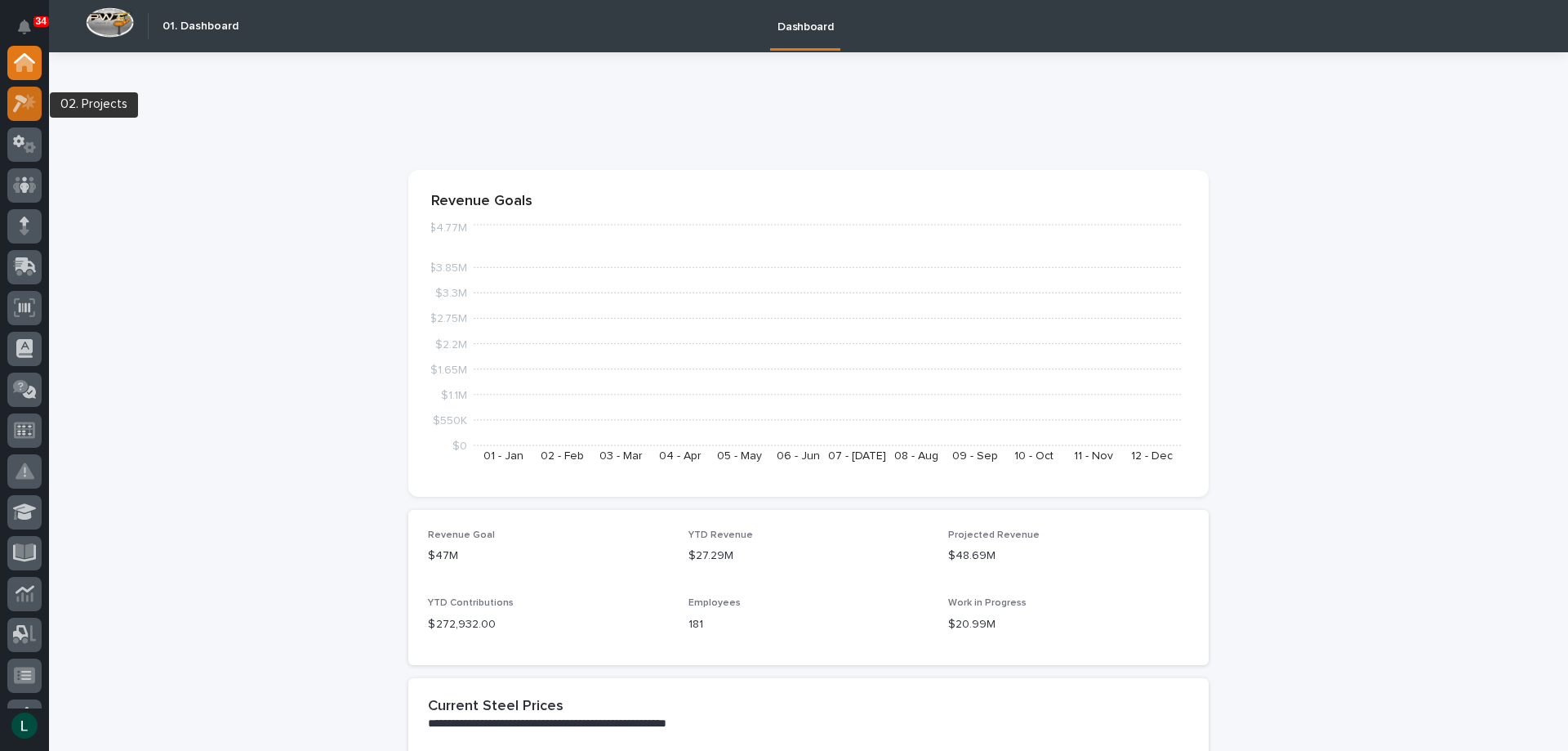
click at [22, 103] on icon at bounding box center [25, 103] width 23 height 19
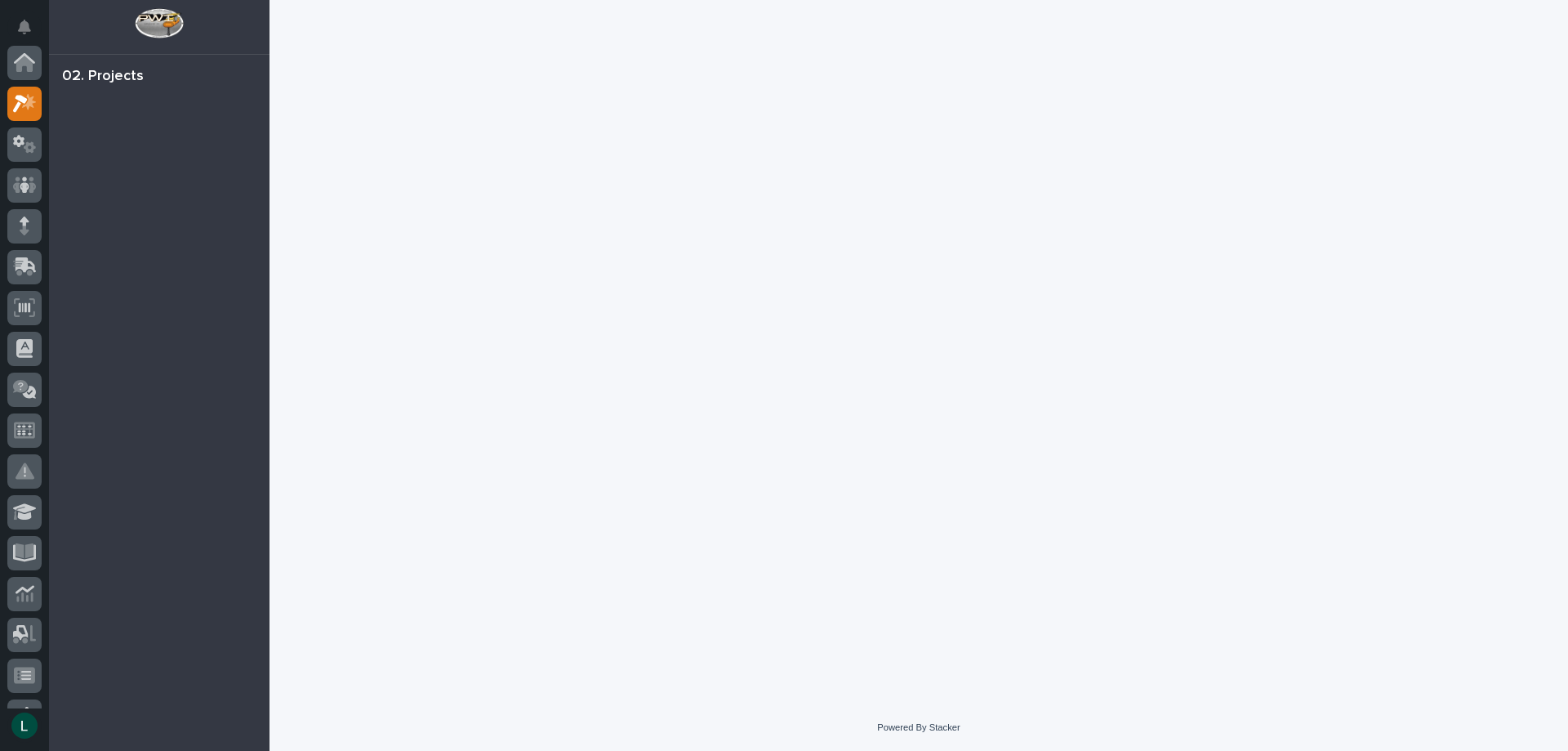
scroll to position [41, 0]
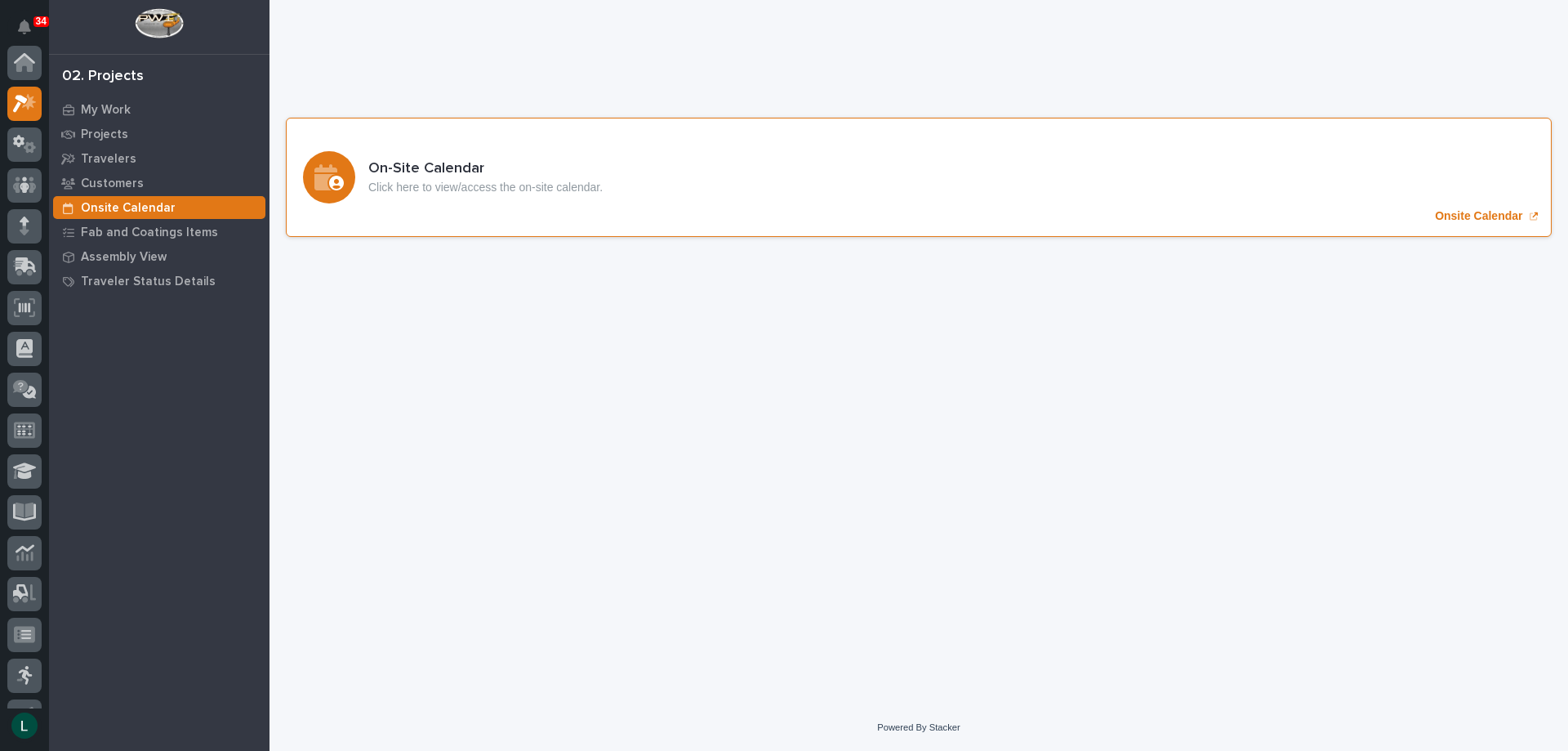
scroll to position [41, 0]
click at [328, 175] on icon "Onsite Calendar" at bounding box center [326, 176] width 23 height 26
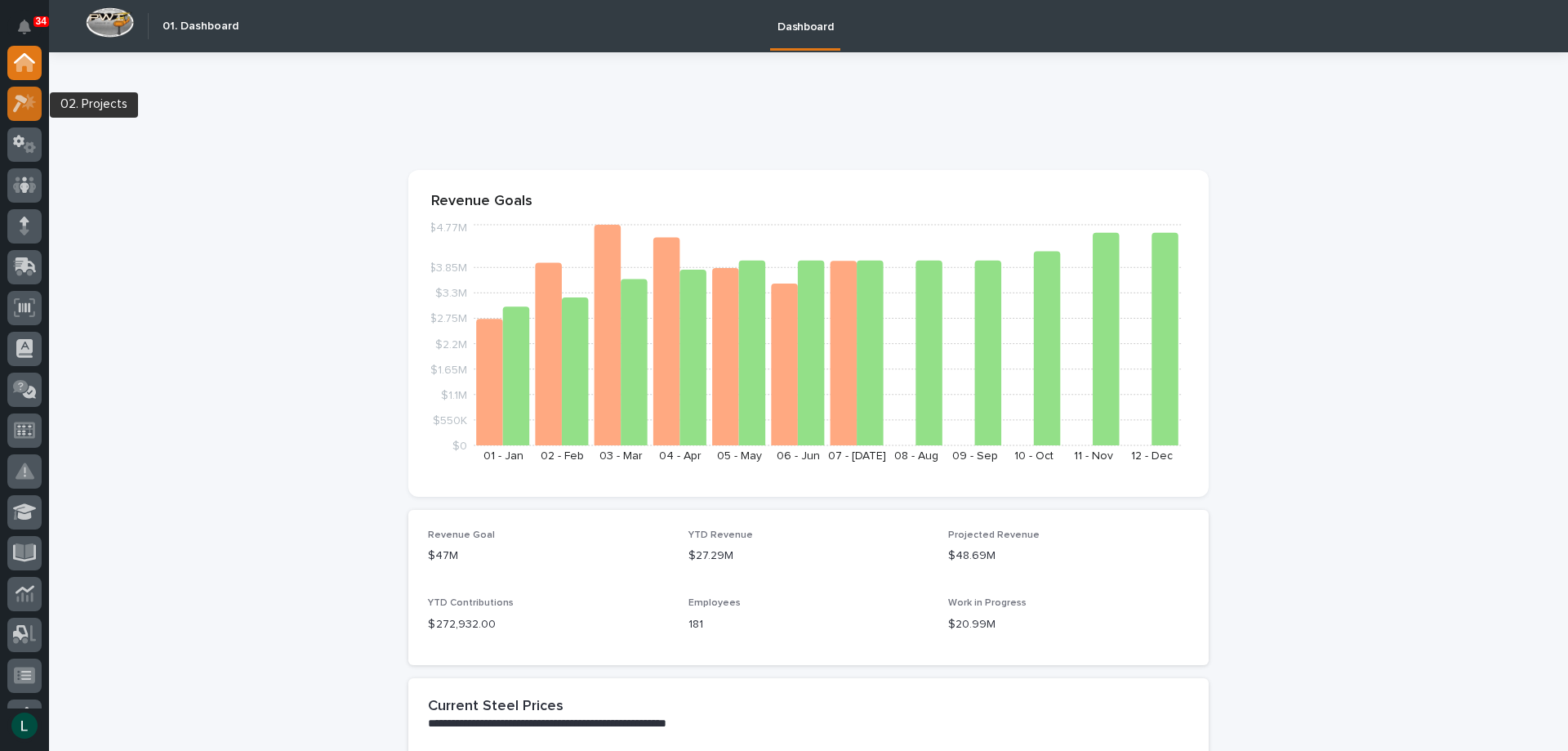
click at [24, 98] on icon at bounding box center [21, 104] width 15 height 18
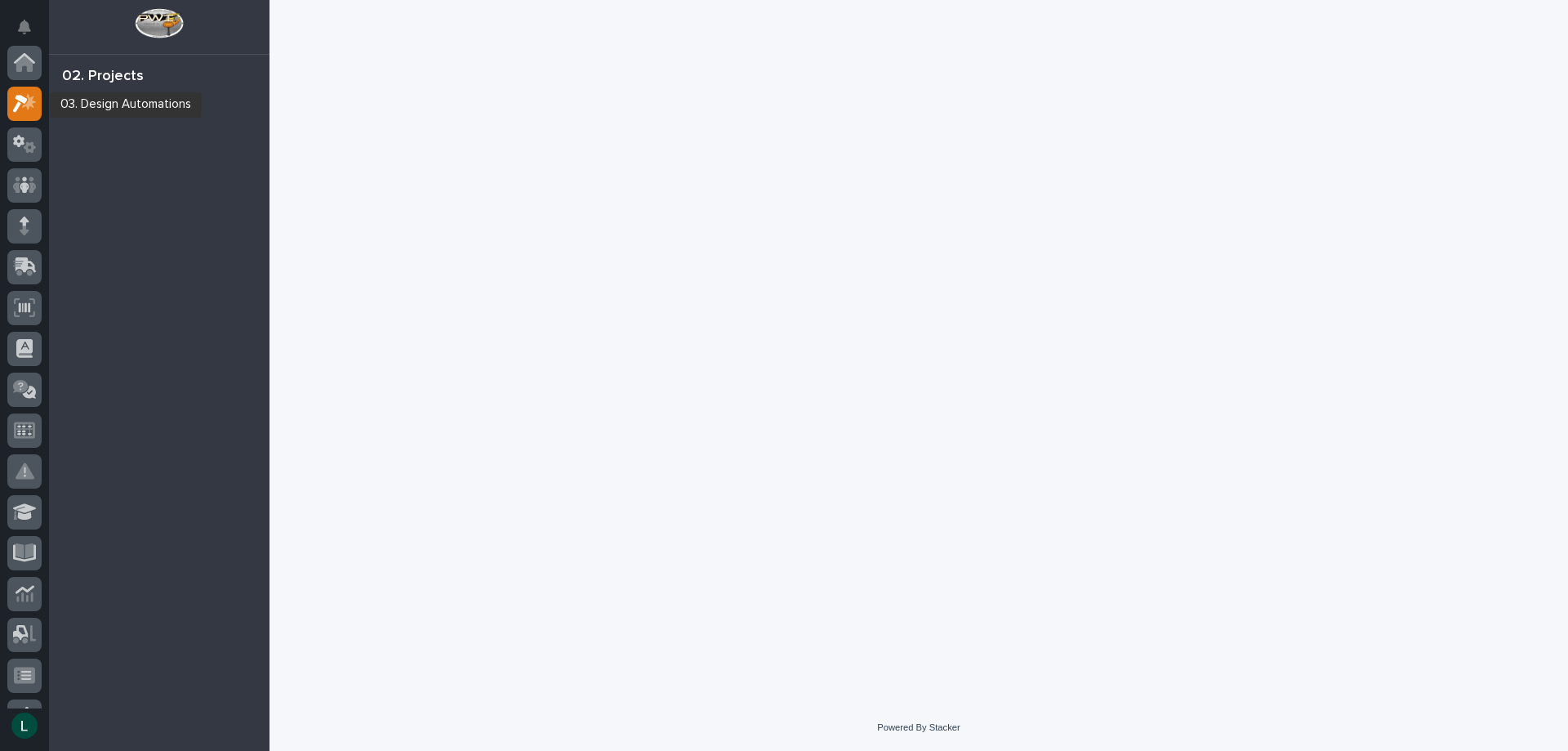
scroll to position [41, 0]
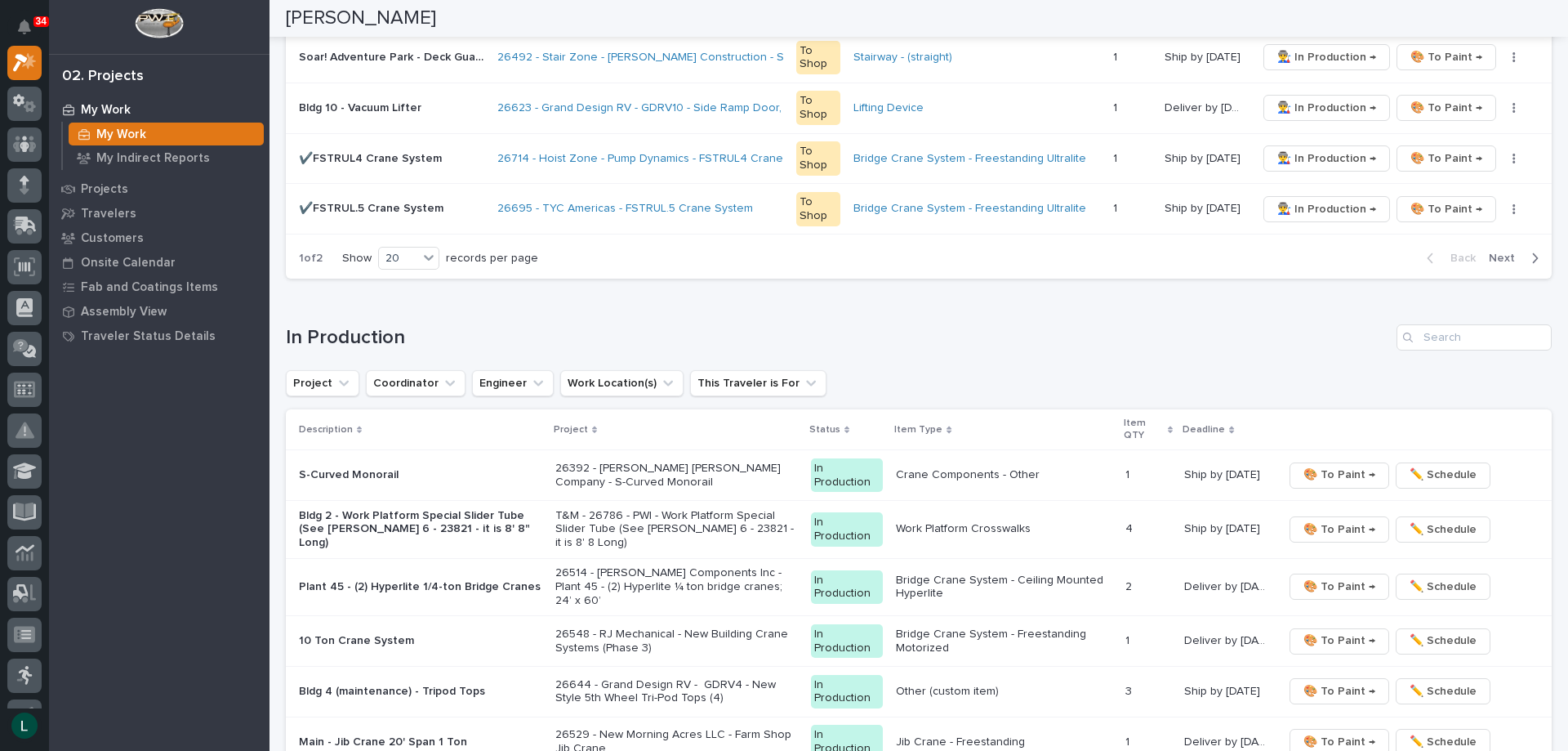
scroll to position [1307, 0]
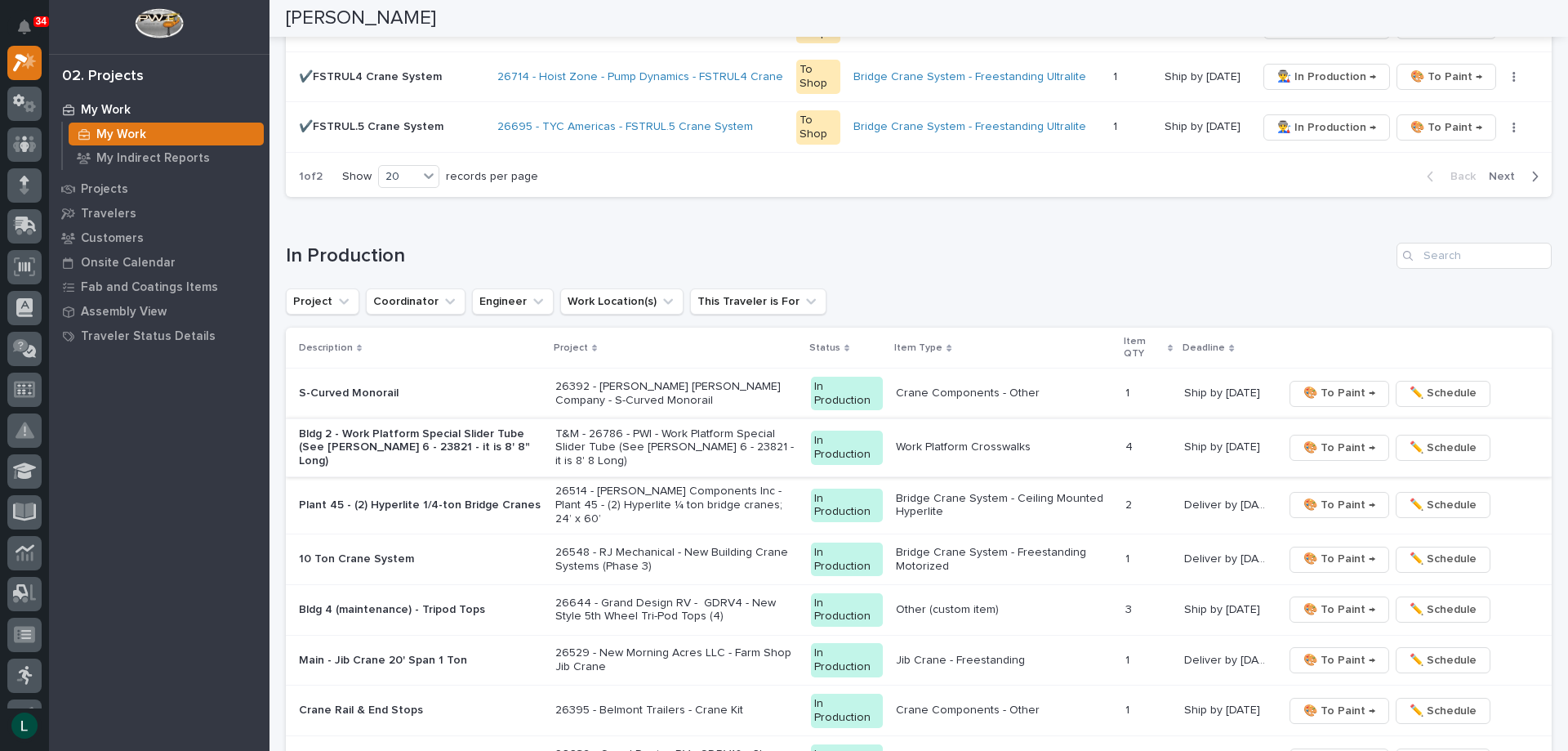
click at [1314, 447] on span "🎨 To Paint →" at bounding box center [1339, 447] width 71 height 20
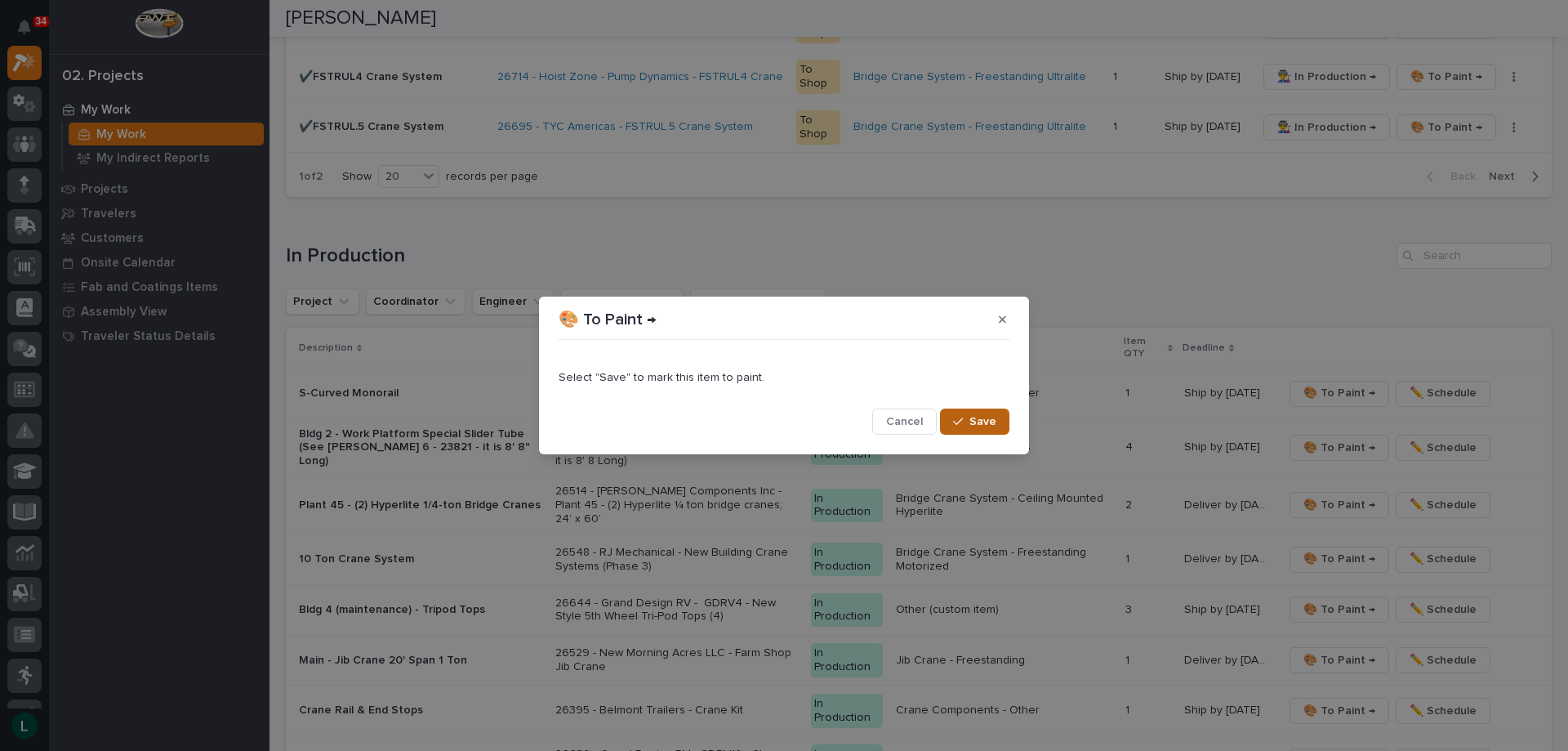
click at [979, 415] on span "Save" at bounding box center [983, 422] width 27 height 15
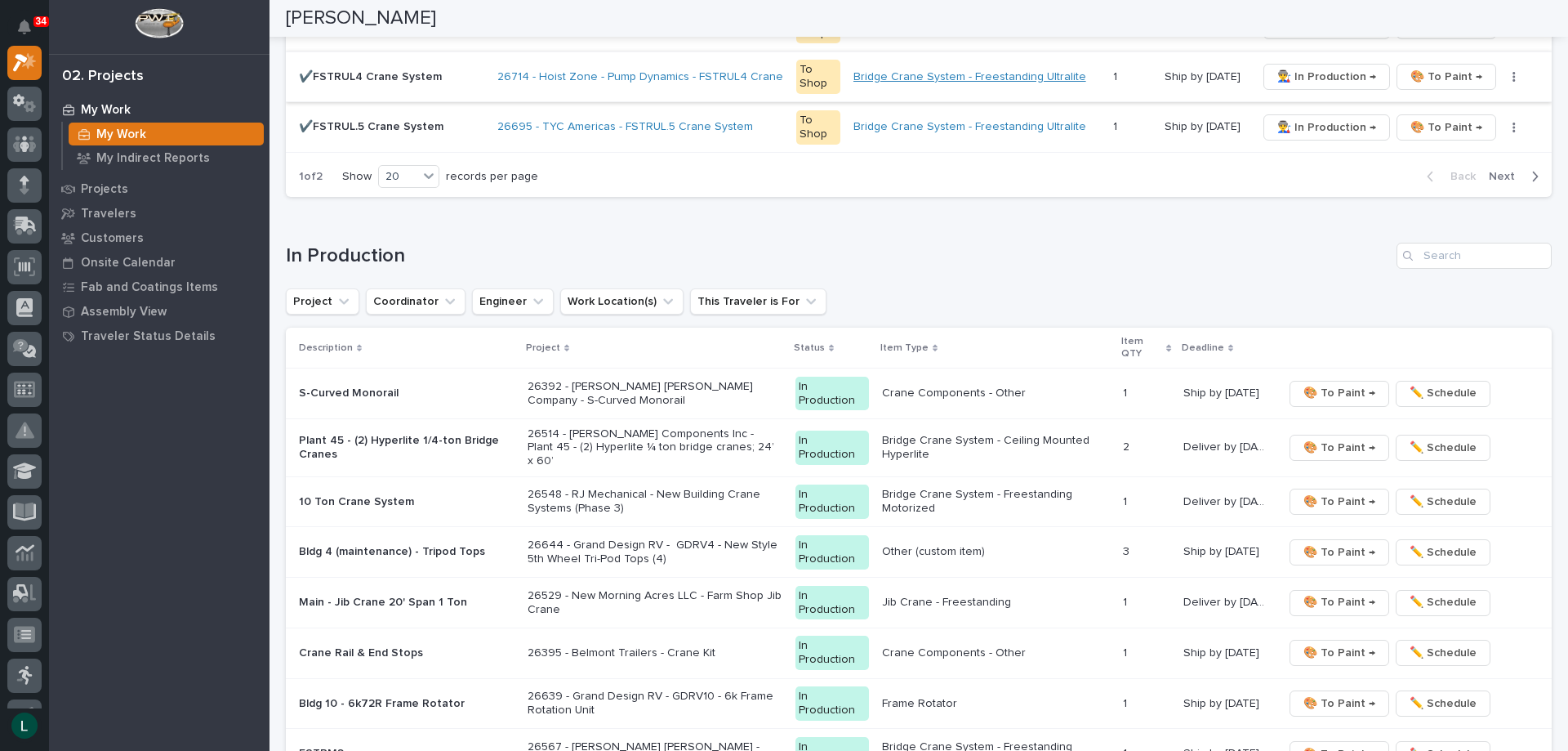
scroll to position [1278, 0]
